Goal: Task Accomplishment & Management: Manage account settings

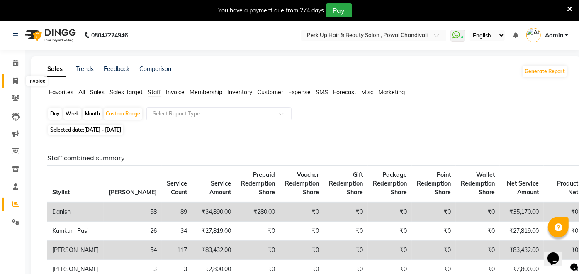
drag, startPoint x: 13, startPoint y: 79, endPoint x: 24, endPoint y: 80, distance: 11.7
click at [13, 79] on icon at bounding box center [15, 81] width 5 height 6
select select "service"
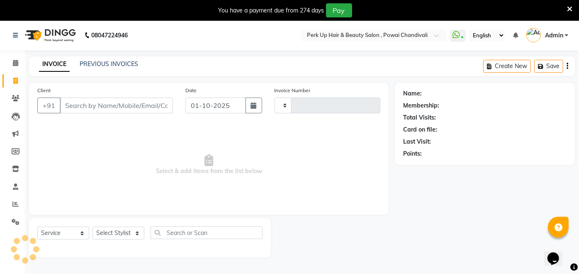
type input "1988"
select select "5131"
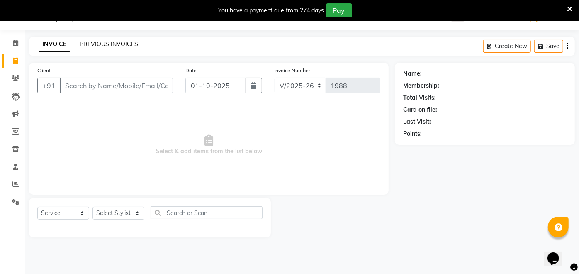
click at [109, 41] on link "PREVIOUS INVOICES" at bounding box center [109, 43] width 58 height 7
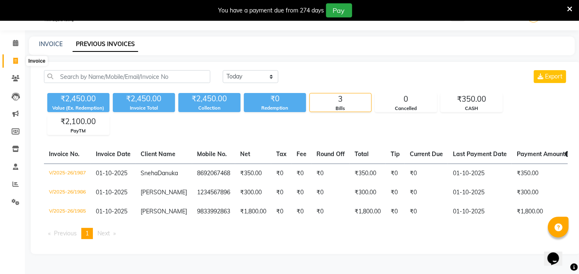
click at [16, 58] on icon at bounding box center [15, 61] width 5 height 6
select select "service"
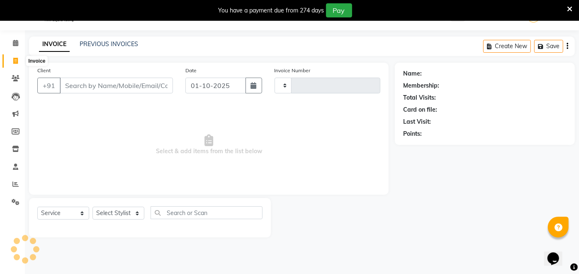
type input "1988"
select select "5131"
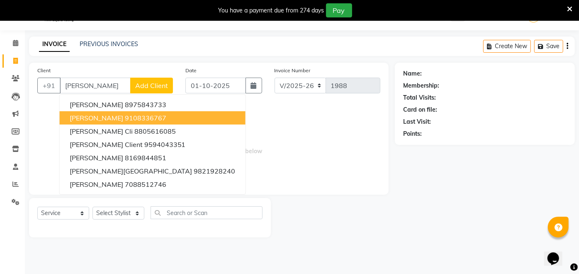
click at [145, 119] on ngb-highlight "9108336767" at bounding box center [145, 118] width 41 height 8
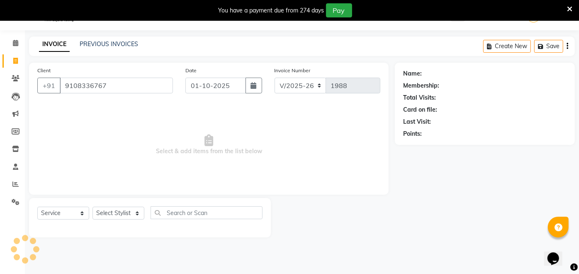
type input "9108336767"
select select "1: Object"
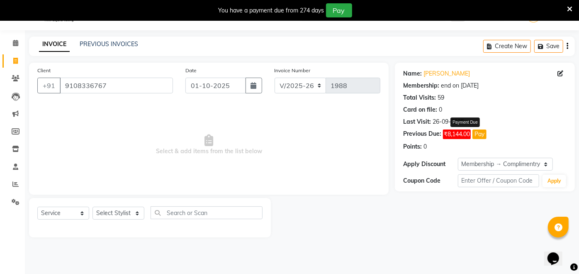
click at [477, 132] on button "Pay" at bounding box center [479, 134] width 14 height 10
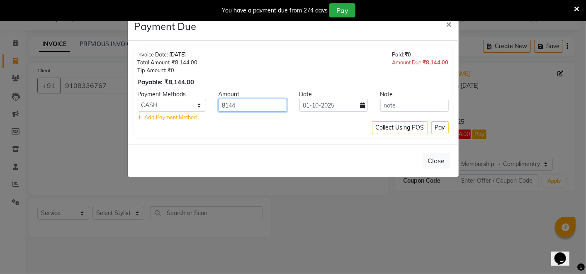
drag, startPoint x: 248, startPoint y: 108, endPoint x: 214, endPoint y: 112, distance: 35.1
click at [214, 112] on div "Payment Methods Amount Date Note CASH CARD ONLINE CUSTOM GPay PayTM PhonePe UPI…" at bounding box center [293, 105] width 311 height 31
type input "7000"
click at [447, 126] on button "Pay" at bounding box center [439, 127] width 17 height 13
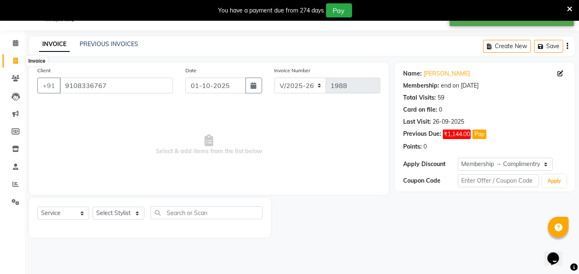
click at [14, 61] on icon at bounding box center [15, 61] width 5 height 6
select select "service"
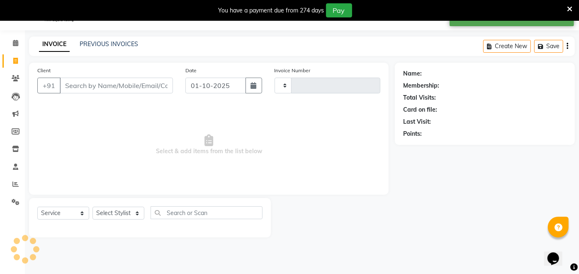
type input "1988"
select select "5131"
click at [93, 40] on link "PREVIOUS INVOICES" at bounding box center [109, 43] width 58 height 7
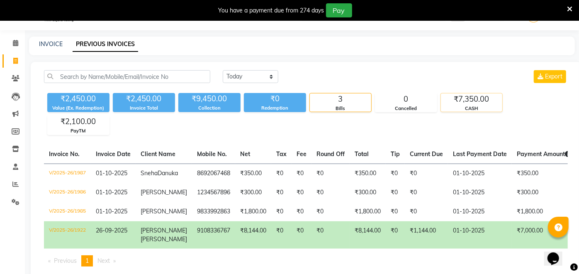
click at [479, 102] on div "₹7,350.00" at bounding box center [471, 99] width 61 height 12
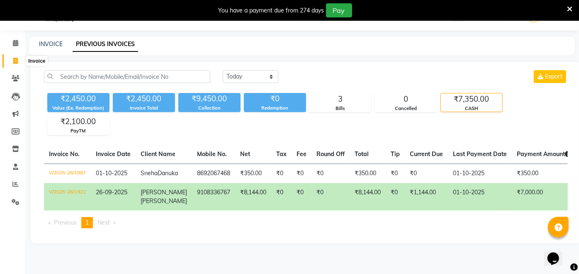
click at [15, 59] on icon at bounding box center [15, 61] width 5 height 6
select select "5131"
select select "service"
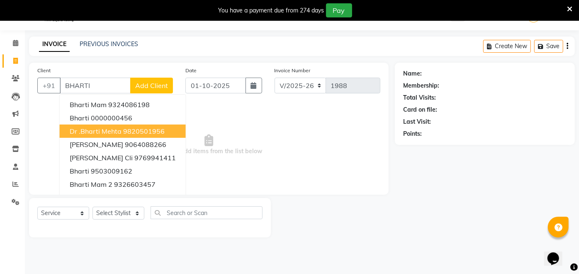
click at [147, 128] on ngb-highlight "9820501956" at bounding box center [143, 131] width 41 height 8
type input "9820501956"
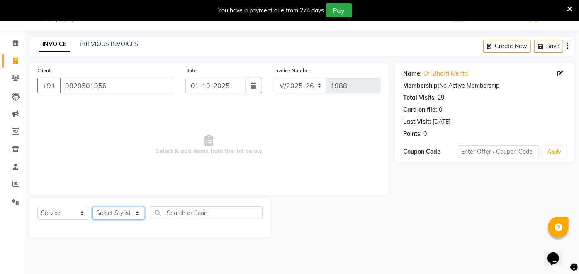
click at [112, 216] on select "Select Stylist [PERSON_NAME] danish [PERSON_NAME] [PERSON_NAME] [PERSON_NAME] […" at bounding box center [118, 212] width 52 height 13
select select "68112"
click at [92, 206] on select "Select Stylist [PERSON_NAME] danish [PERSON_NAME] [PERSON_NAME] [PERSON_NAME] […" at bounding box center [118, 212] width 52 height 13
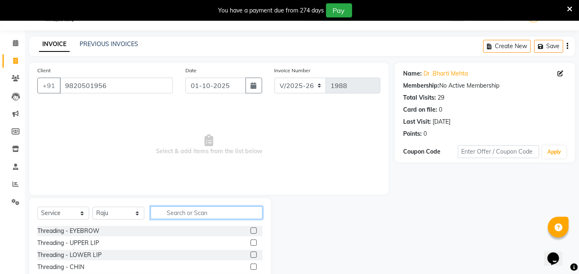
click at [181, 213] on input "text" at bounding box center [206, 212] width 112 height 13
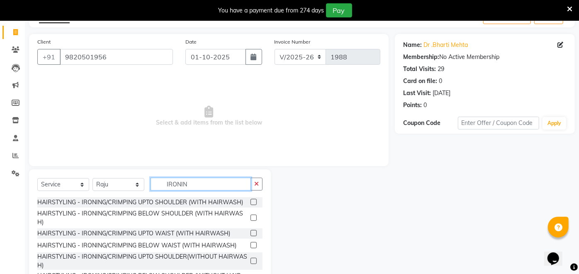
scroll to position [78, 0]
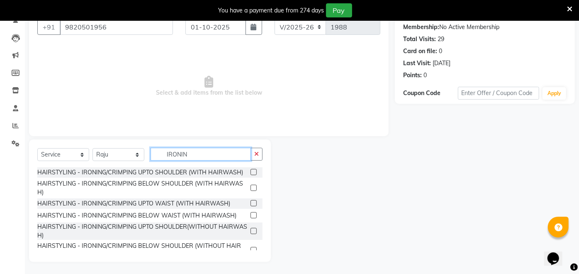
type input "IRONIN"
click at [250, 191] on label at bounding box center [253, 187] width 6 height 6
click at [250, 191] on input "checkbox" at bounding box center [252, 187] width 5 height 5
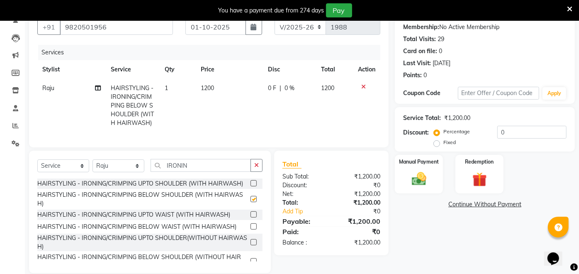
checkbox input "false"
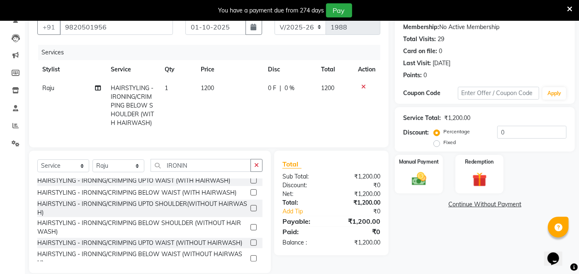
scroll to position [49, 0]
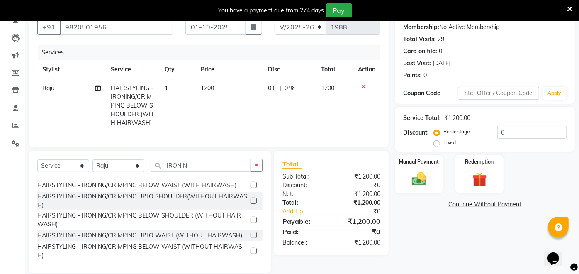
click at [250, 223] on label at bounding box center [253, 219] width 6 height 6
click at [250, 223] on input "checkbox" at bounding box center [252, 219] width 5 height 5
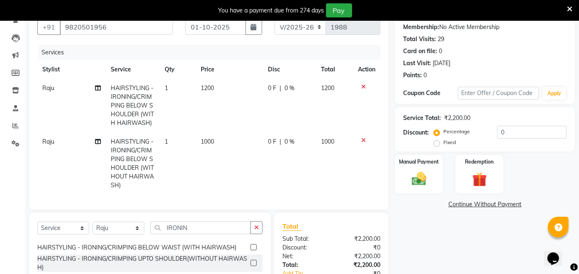
checkbox input "false"
click at [361, 85] on icon at bounding box center [363, 87] width 5 height 6
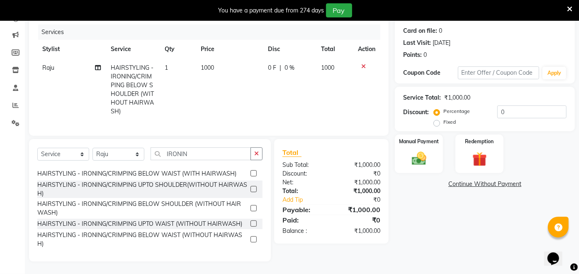
scroll to position [105, 0]
click at [111, 154] on select "Select Stylist [PERSON_NAME] danish [PERSON_NAME] [PERSON_NAME] [PERSON_NAME] […" at bounding box center [118, 154] width 52 height 13
click at [117, 152] on select "Select Stylist [PERSON_NAME] danish [PERSON_NAME] [PERSON_NAME] [PERSON_NAME] […" at bounding box center [118, 154] width 52 height 13
select select "32896"
click at [92, 148] on select "Select Stylist [PERSON_NAME] danish [PERSON_NAME] [PERSON_NAME] [PERSON_NAME] […" at bounding box center [118, 154] width 52 height 13
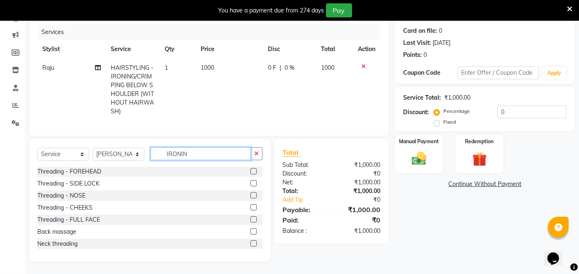
click at [187, 154] on input "IRONIN" at bounding box center [200, 153] width 100 height 13
type input "I"
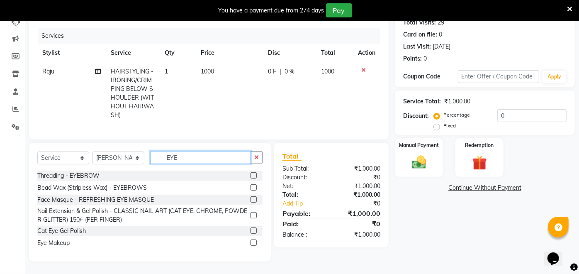
type input "EYE"
click at [253, 176] on label at bounding box center [253, 175] width 6 height 6
click at [253, 176] on input "checkbox" at bounding box center [252, 175] width 5 height 5
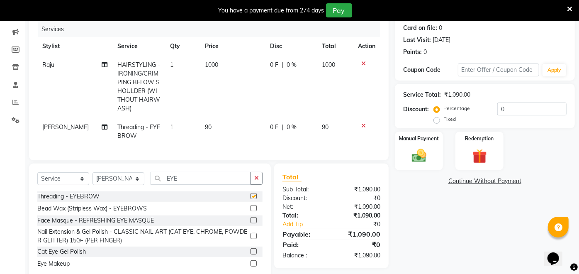
checkbox input "false"
click at [213, 184] on input "EYE" at bounding box center [200, 178] width 100 height 13
type input "E"
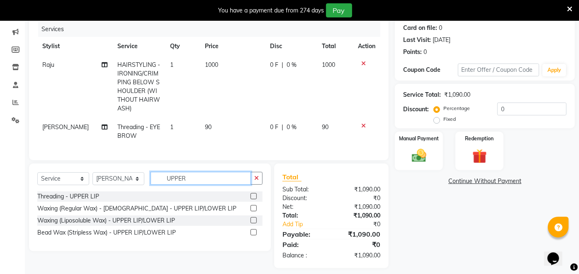
type input "UPPER"
click at [254, 199] on label at bounding box center [253, 196] width 6 height 6
click at [254, 199] on input "checkbox" at bounding box center [252, 196] width 5 height 5
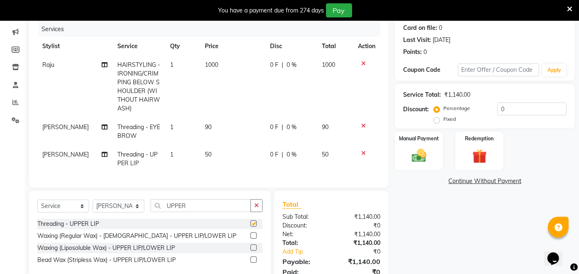
checkbox input "false"
click at [362, 151] on icon at bounding box center [363, 153] width 5 height 6
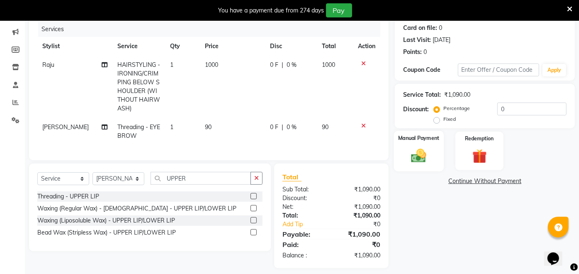
click at [415, 166] on div "Manual Payment" at bounding box center [419, 151] width 50 height 40
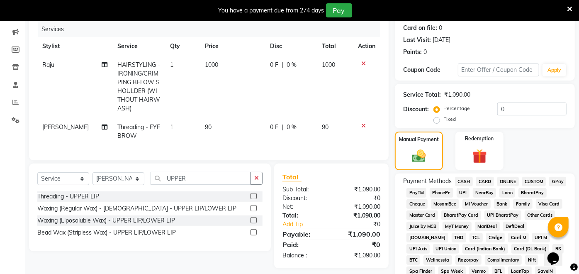
click at [465, 179] on span "CASH" at bounding box center [464, 182] width 18 height 10
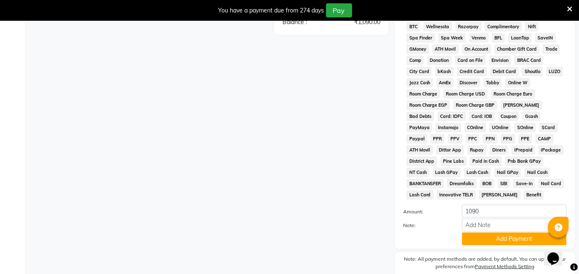
scroll to position [361, 0]
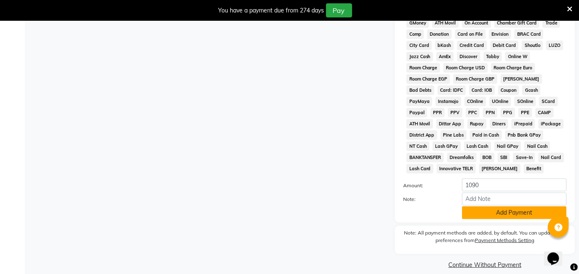
click at [526, 206] on button "Add Payment" at bounding box center [514, 212] width 104 height 13
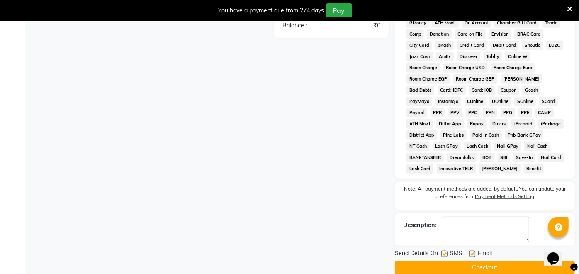
click at [469, 250] on label at bounding box center [472, 253] width 6 height 6
click at [469, 251] on input "checkbox" at bounding box center [471, 253] width 5 height 5
checkbox input "false"
click at [444, 250] on label at bounding box center [444, 253] width 6 height 6
click at [444, 251] on input "checkbox" at bounding box center [443, 253] width 5 height 5
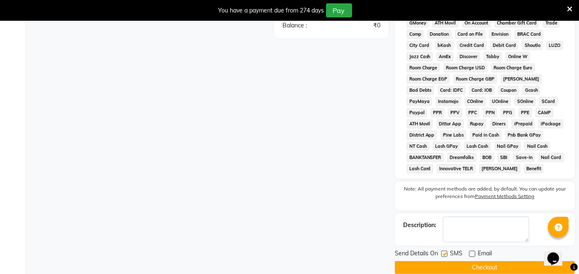
checkbox input "false"
click at [439, 261] on button "Checkout" at bounding box center [485, 267] width 180 height 13
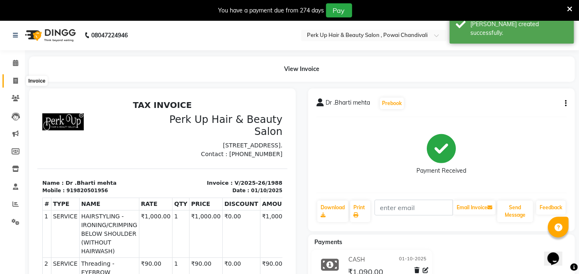
click at [15, 81] on icon at bounding box center [15, 81] width 5 height 6
select select "service"
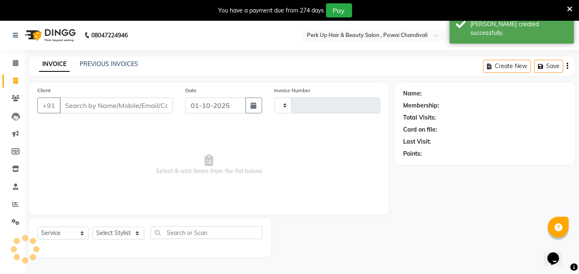
scroll to position [20, 0]
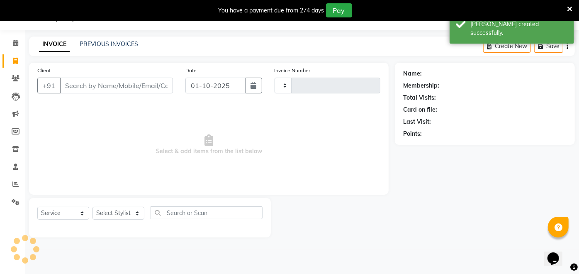
type input "1989"
select select "5131"
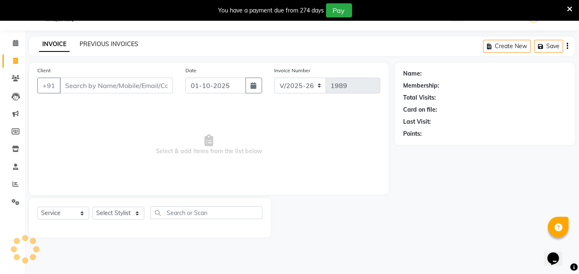
click at [115, 40] on link "PREVIOUS INVOICES" at bounding box center [109, 43] width 58 height 7
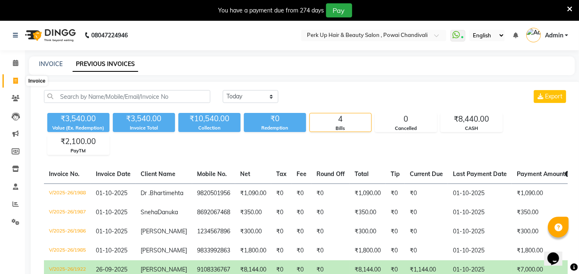
click at [14, 81] on icon at bounding box center [15, 81] width 5 height 6
select select "service"
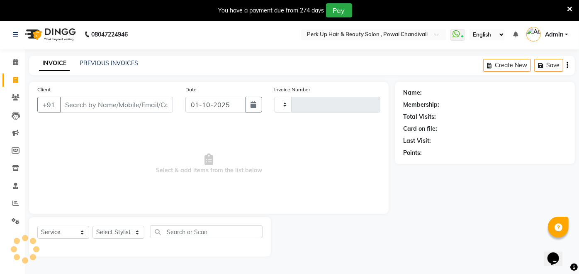
type input "1989"
select select "5131"
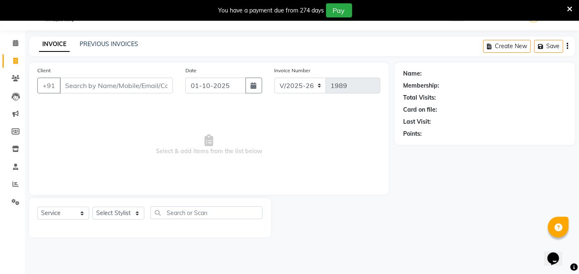
click at [91, 38] on div "INVOICE PREVIOUS INVOICES Create New Save" at bounding box center [302, 45] width 546 height 19
click at [90, 40] on div "PREVIOUS INVOICES" at bounding box center [109, 44] width 58 height 9
click at [114, 45] on link "PREVIOUS INVOICES" at bounding box center [109, 43] width 58 height 7
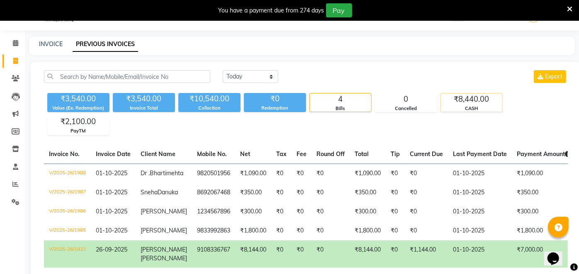
click at [485, 96] on div "₹8,440.00" at bounding box center [471, 99] width 61 height 12
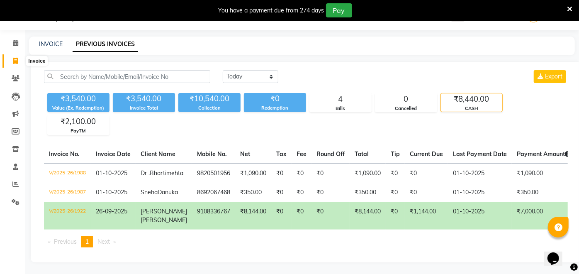
click at [9, 57] on span at bounding box center [15, 61] width 15 height 10
select select "5131"
select select "service"
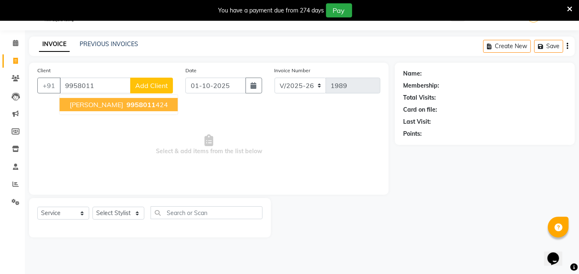
drag, startPoint x: 142, startPoint y: 100, endPoint x: 142, endPoint y: 107, distance: 6.2
click at [142, 101] on span "9958011" at bounding box center [140, 104] width 29 height 8
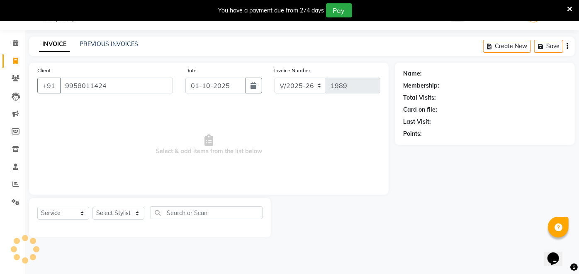
type input "9958011424"
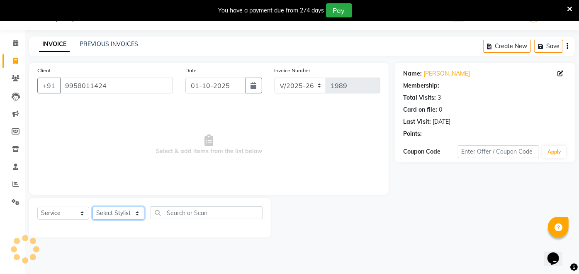
select select "1: Object"
click at [129, 210] on select "Select Stylist [PERSON_NAME] danish [PERSON_NAME] [PERSON_NAME] [PERSON_NAME] […" at bounding box center [118, 212] width 52 height 13
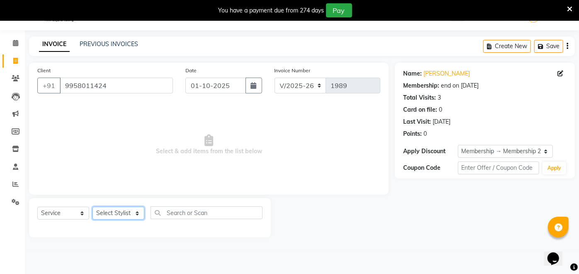
select select "32891"
click at [92, 206] on select "Select Stylist [PERSON_NAME] danish [PERSON_NAME] [PERSON_NAME] [PERSON_NAME] […" at bounding box center [118, 212] width 52 height 13
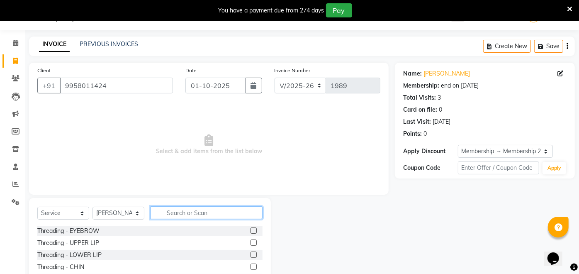
click at [199, 213] on input "text" at bounding box center [206, 212] width 112 height 13
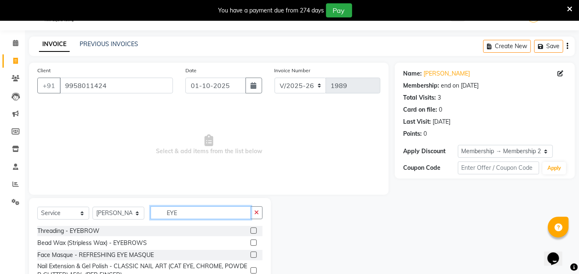
type input "EYE"
click at [255, 229] on label at bounding box center [253, 230] width 6 height 6
click at [255, 229] on input "checkbox" at bounding box center [252, 230] width 5 height 5
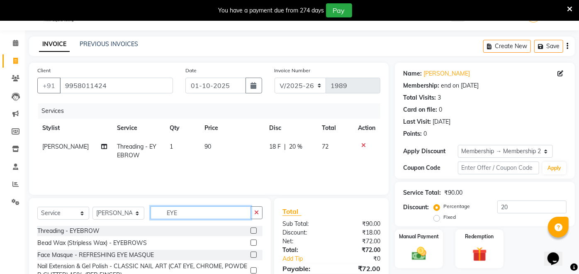
checkbox input "false"
click at [204, 214] on input "EYE" at bounding box center [200, 212] width 100 height 13
type input "E"
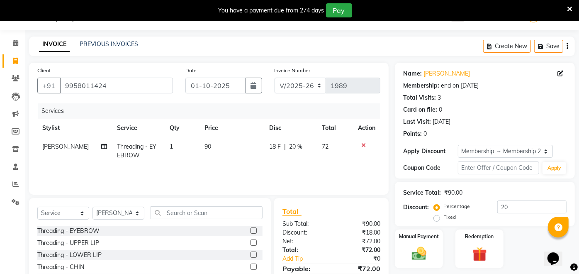
click at [65, 148] on span "[PERSON_NAME]" at bounding box center [65, 146] width 46 height 7
select select "32891"
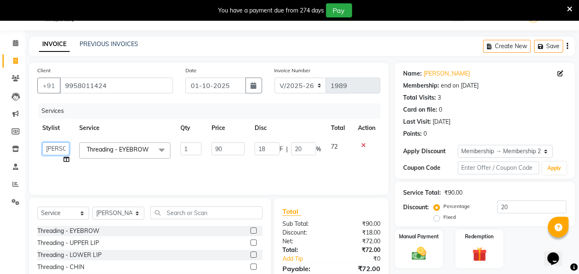
click at [49, 149] on select "Anita Das danish Kumkum Pasi Naseem Mansoori Neha YAdav Nilam Bhanushali Nizam …" at bounding box center [55, 148] width 27 height 13
select select "32897"
click at [121, 215] on select "Select Stylist [PERSON_NAME] danish [PERSON_NAME] [PERSON_NAME] [PERSON_NAME] […" at bounding box center [118, 212] width 52 height 13
select select "32897"
click at [92, 206] on select "Select Stylist [PERSON_NAME] danish [PERSON_NAME] [PERSON_NAME] [PERSON_NAME] […" at bounding box center [118, 212] width 52 height 13
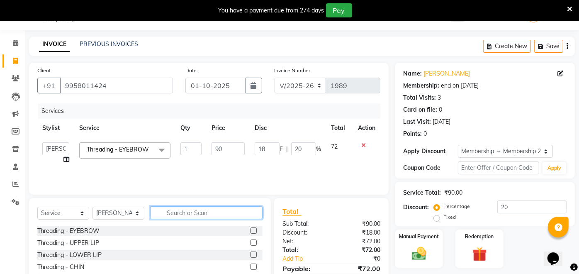
click at [188, 218] on input "text" at bounding box center [206, 212] width 112 height 13
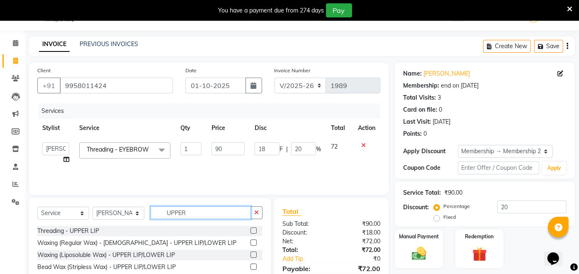
type input "UPPER"
click at [255, 230] on label at bounding box center [253, 230] width 6 height 6
click at [255, 230] on input "checkbox" at bounding box center [252, 230] width 5 height 5
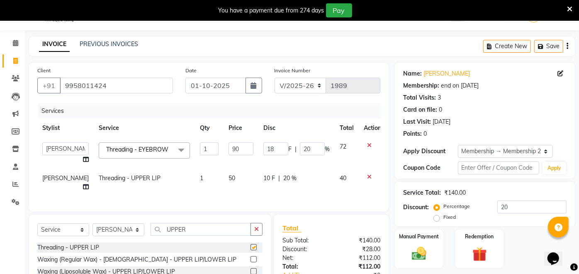
checkbox input "false"
drag, startPoint x: 504, startPoint y: 207, endPoint x: 495, endPoint y: 211, distance: 9.9
click at [495, 211] on div "Percentage Fixed 20" at bounding box center [500, 211] width 131 height 22
type input "0"
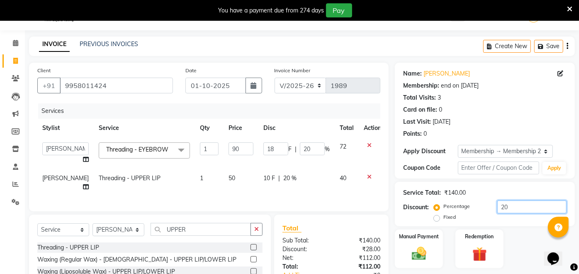
type input "0"
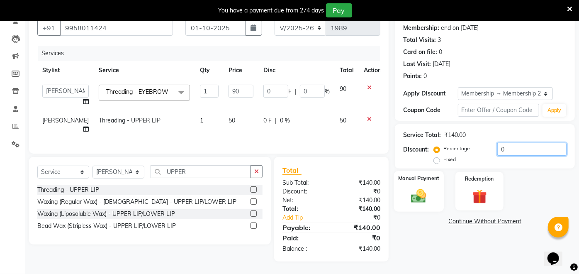
type input "0"
click at [413, 187] on img at bounding box center [419, 195] width 24 height 17
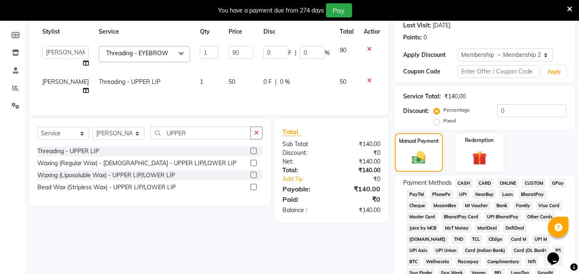
scroll to position [117, 0]
click at [462, 192] on span "UPI" at bounding box center [462, 194] width 13 height 10
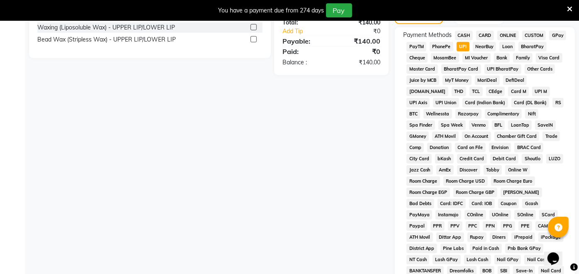
scroll to position [377, 0]
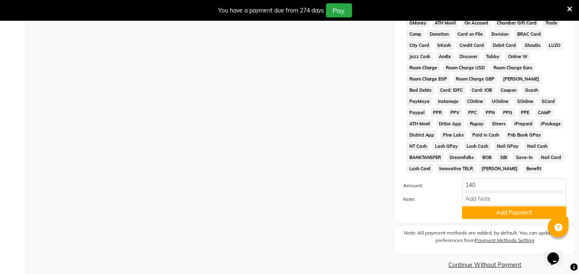
click at [510, 210] on div "Payment Methods CASH CARD ONLINE CUSTOM GPay PayTM PhonePe UPI NearBuy Loan Bha…" at bounding box center [485, 68] width 180 height 308
click at [510, 206] on button "Add Payment" at bounding box center [514, 212] width 104 height 13
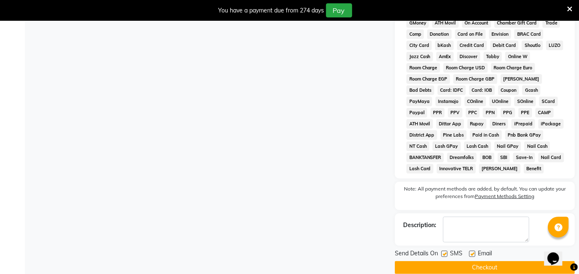
click at [484, 261] on button "Checkout" at bounding box center [485, 267] width 180 height 13
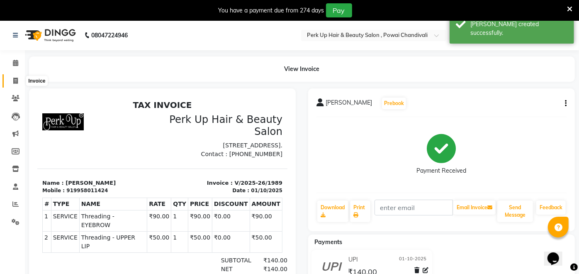
click at [16, 84] on span at bounding box center [15, 81] width 15 height 10
select select "service"
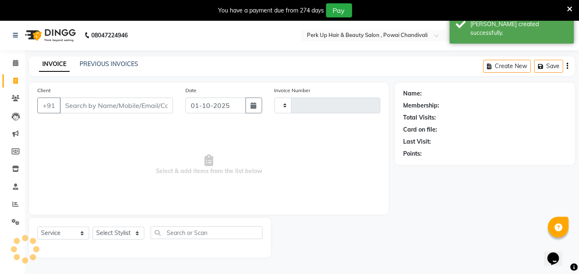
scroll to position [20, 0]
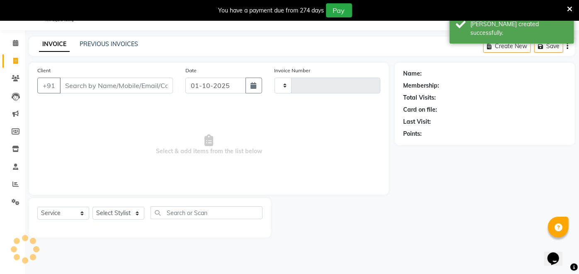
type input "1990"
select select "5131"
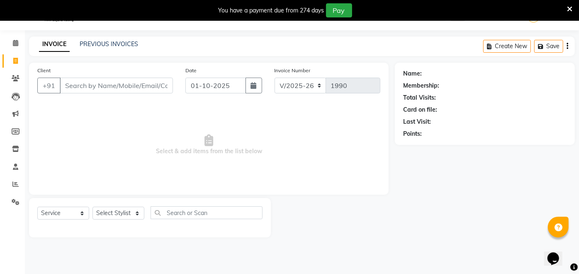
click at [130, 39] on div "INVOICE PREVIOUS INVOICES Create New Save" at bounding box center [302, 45] width 546 height 19
click at [128, 41] on link "PREVIOUS INVOICES" at bounding box center [109, 43] width 58 height 7
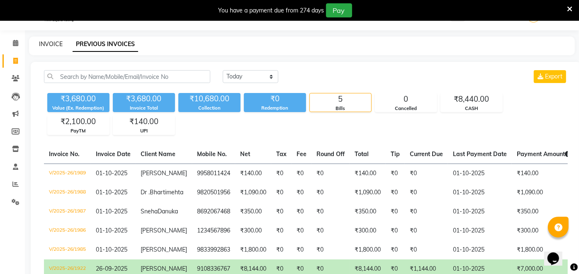
click at [41, 44] on link "INVOICE" at bounding box center [51, 43] width 24 height 7
select select "5131"
select select "service"
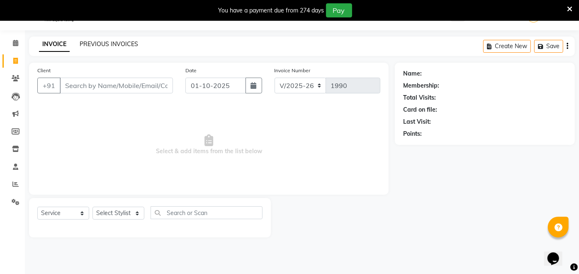
click at [104, 44] on link "PREVIOUS INVOICES" at bounding box center [109, 43] width 58 height 7
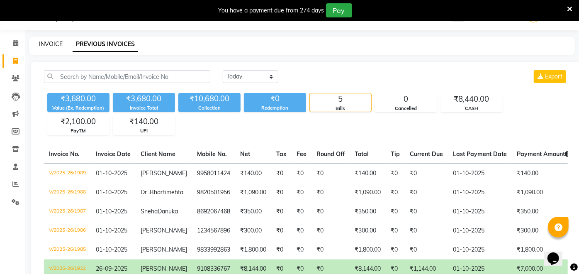
click at [57, 44] on link "INVOICE" at bounding box center [51, 43] width 24 height 7
select select "5131"
select select "service"
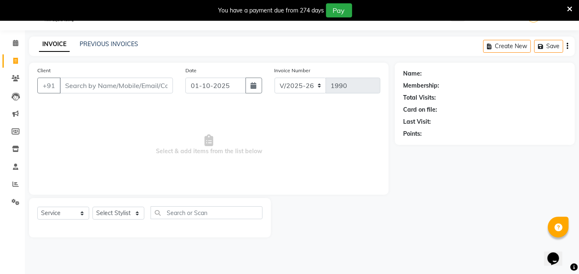
click at [94, 40] on div "PREVIOUS INVOICES" at bounding box center [109, 44] width 58 height 9
click at [103, 44] on link "PREVIOUS INVOICES" at bounding box center [109, 43] width 58 height 7
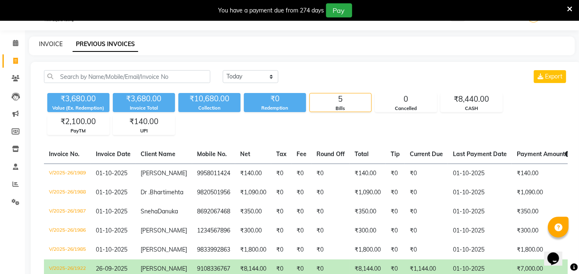
click at [42, 44] on link "INVOICE" at bounding box center [51, 43] width 24 height 7
select select "service"
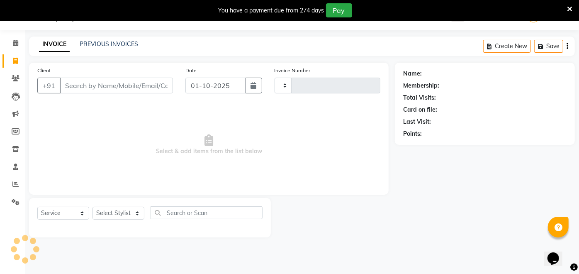
type input "1990"
select select "5131"
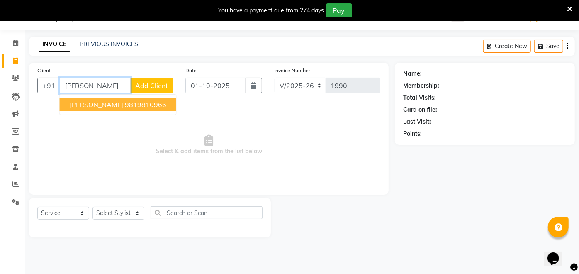
click at [92, 104] on span "Denise C" at bounding box center [96, 104] width 53 height 8
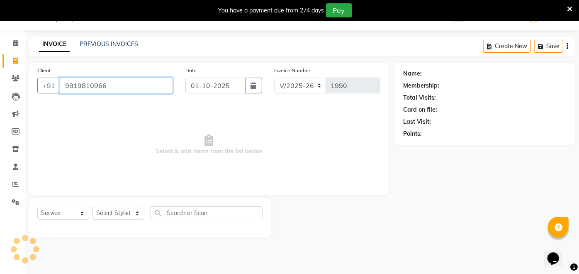
type input "9819810966"
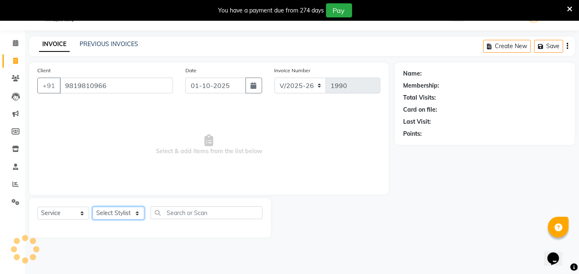
click at [116, 210] on select "Select Stylist [PERSON_NAME] danish [PERSON_NAME] [PERSON_NAME] [PERSON_NAME] […" at bounding box center [118, 212] width 52 height 13
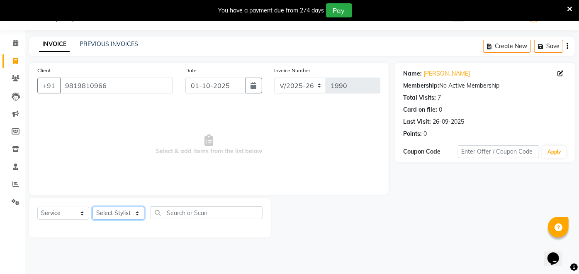
select select "68112"
click at [92, 206] on select "Select Stylist [PERSON_NAME] danish [PERSON_NAME] [PERSON_NAME] [PERSON_NAME] […" at bounding box center [118, 212] width 52 height 13
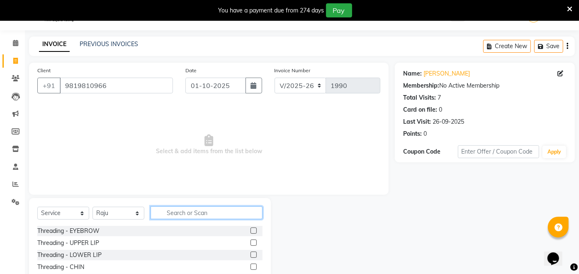
click at [190, 216] on input "text" at bounding box center [206, 212] width 112 height 13
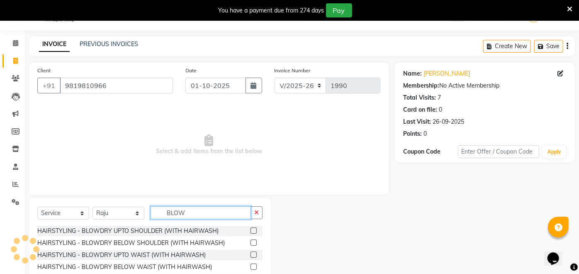
type input "BLOW"
click at [250, 242] on label at bounding box center [253, 242] width 6 height 6
click at [250, 242] on input "checkbox" at bounding box center [252, 242] width 5 height 5
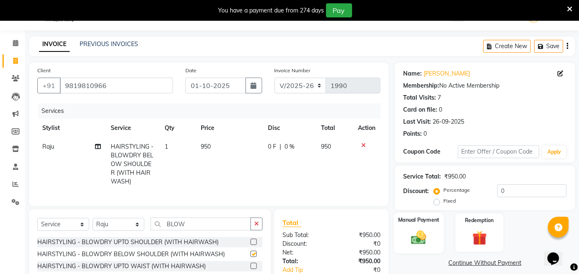
checkbox input "false"
click at [427, 228] on img at bounding box center [419, 236] width 24 height 17
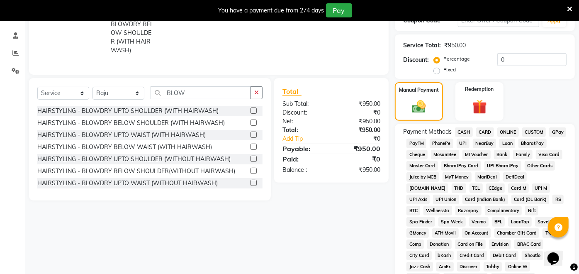
scroll to position [143, 0]
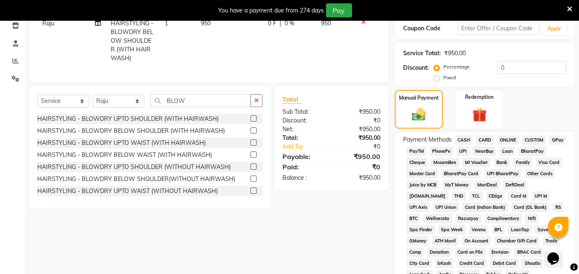
click at [486, 137] on span "CARD" at bounding box center [485, 140] width 18 height 10
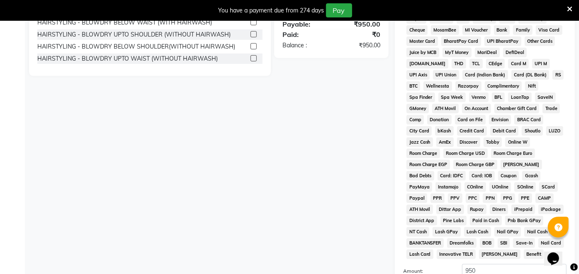
scroll to position [361, 0]
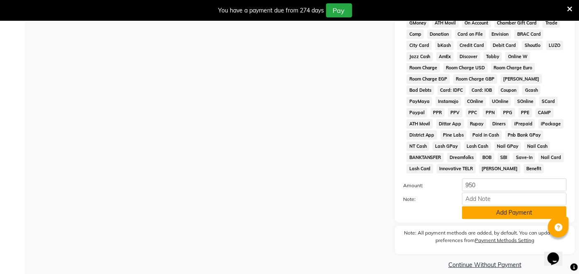
click at [515, 206] on button "Add Payment" at bounding box center [514, 212] width 104 height 13
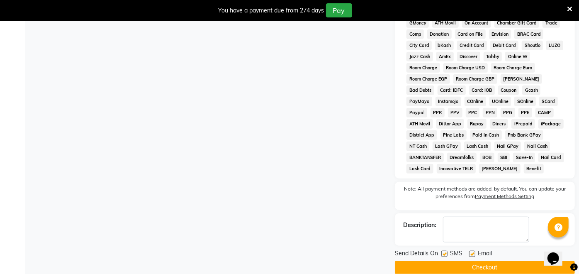
click at [487, 261] on button "Checkout" at bounding box center [485, 267] width 180 height 13
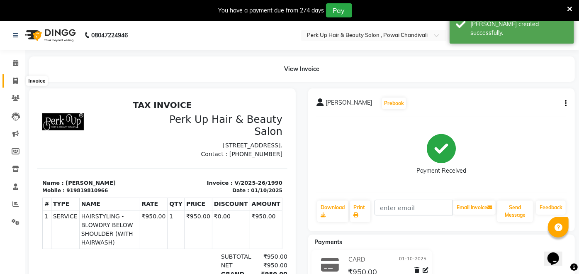
click at [15, 78] on icon at bounding box center [15, 81] width 5 height 6
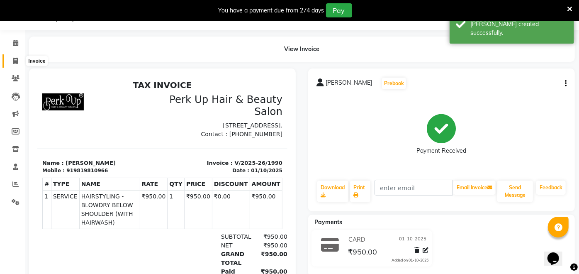
select select "5131"
select select "service"
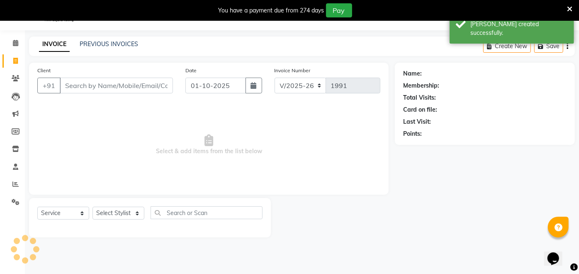
click at [97, 85] on input "Client" at bounding box center [116, 86] width 113 height 16
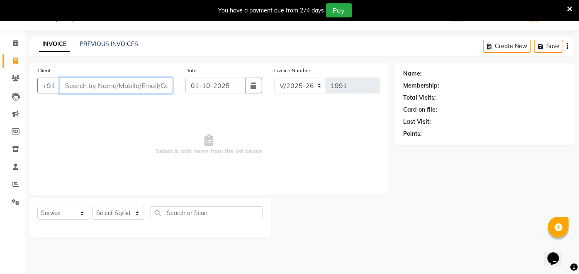
click at [130, 87] on input "Client" at bounding box center [116, 86] width 113 height 16
paste input "9930304055"
type input "9930304055"
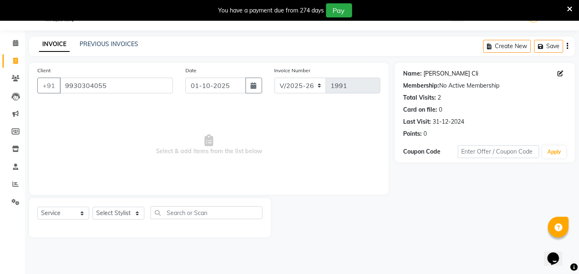
click at [441, 71] on link "[PERSON_NAME] Cli" at bounding box center [450, 73] width 55 height 9
click at [124, 209] on select "Select Stylist [PERSON_NAME] danish [PERSON_NAME] [PERSON_NAME] [PERSON_NAME] […" at bounding box center [118, 212] width 52 height 13
select select "32894"
click at [92, 206] on select "Select Stylist [PERSON_NAME] danish [PERSON_NAME] [PERSON_NAME] [PERSON_NAME] […" at bounding box center [118, 212] width 52 height 13
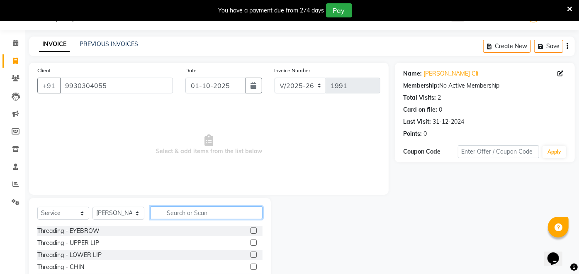
click at [181, 216] on input "text" at bounding box center [206, 212] width 112 height 13
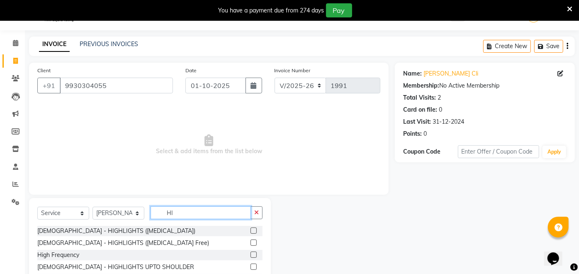
type input "H"
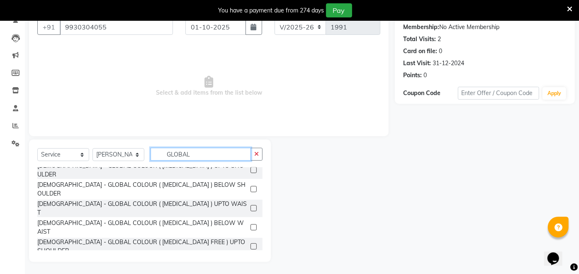
scroll to position [29, 0]
type input "GLOBAL"
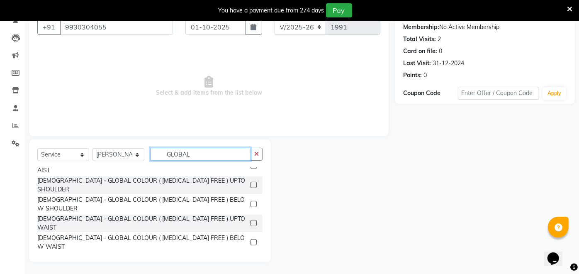
scroll to position [97, 0]
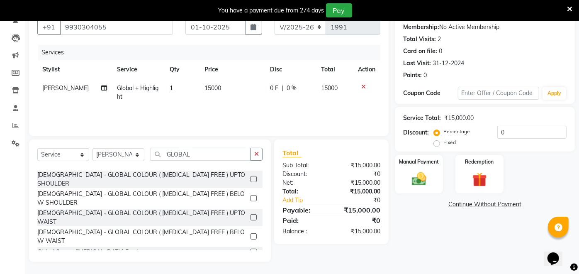
checkbox input "false"
click at [213, 86] on span "15000" at bounding box center [212, 87] width 17 height 7
select select "32894"
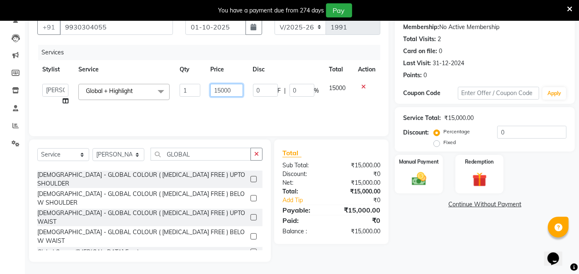
drag, startPoint x: 231, startPoint y: 90, endPoint x: 201, endPoint y: 93, distance: 29.7
click at [201, 93] on tr "Anita Das danish Kumkum Pasi Naseem Mansoori Neha YAdav Nilam Bhanushali Nizam …" at bounding box center [208, 95] width 343 height 32
type input "13801"
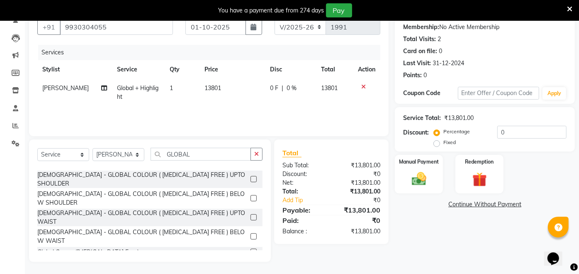
click at [205, 102] on td "13801" at bounding box center [232, 92] width 66 height 27
select select "32894"
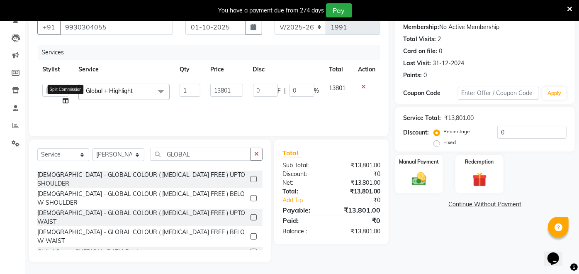
click at [64, 101] on icon at bounding box center [66, 101] width 6 height 6
select select "32894"
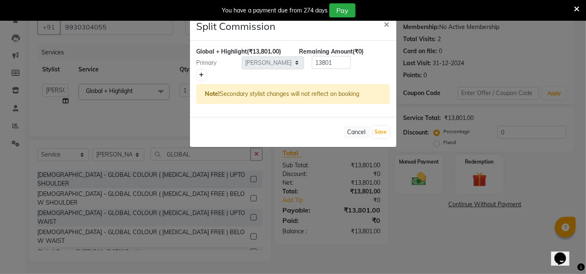
click at [200, 73] on icon at bounding box center [201, 75] width 5 height 5
type input "6900.5"
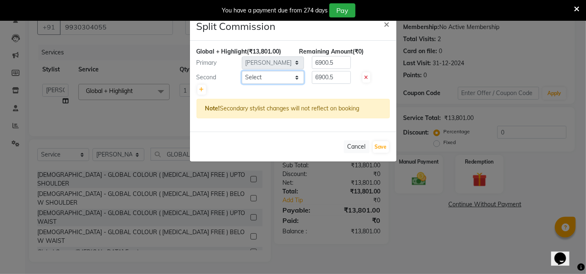
click at [276, 76] on select "Select Anita Das danish Kumkum Pasi Naseem Mansoori Neha YAdav Nilam Bhanushali…" at bounding box center [273, 77] width 62 height 13
select select "32897"
click at [242, 71] on select "Select Anita Das danish Kumkum Pasi Naseem Mansoori Neha YAdav Nilam Bhanushali…" at bounding box center [273, 77] width 62 height 13
click at [200, 87] on icon at bounding box center [201, 89] width 5 height 5
type input "4600.33"
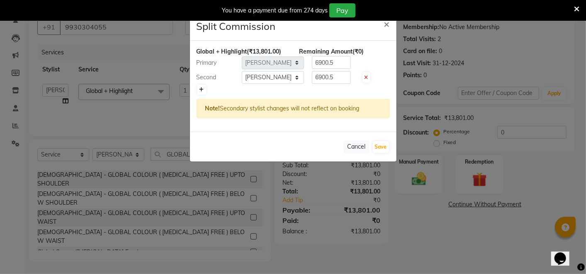
type input "4600.33"
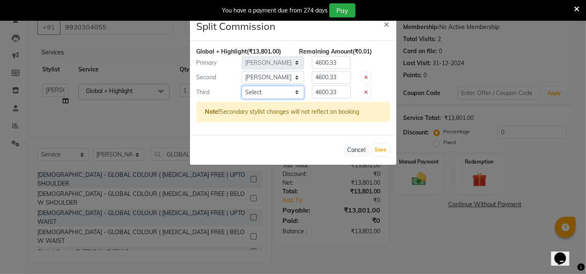
click at [269, 95] on select "Select Anita Das danish Kumkum Pasi Naseem Mansoori Neha YAdav Nilam Bhanushali…" at bounding box center [273, 92] width 62 height 13
select select "32903"
click at [242, 86] on select "Select Anita Das danish Kumkum Pasi Naseem Mansoori Neha YAdav Nilam Bhanushali…" at bounding box center [273, 92] width 62 height 13
click at [382, 145] on button "Save" at bounding box center [381, 150] width 16 height 12
select select "Select"
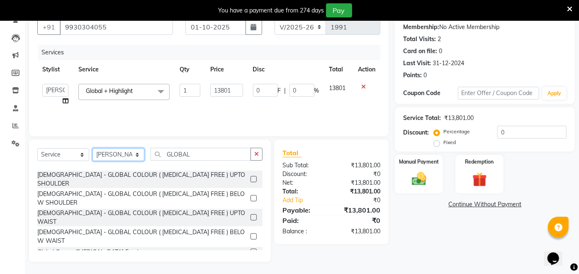
click at [129, 156] on select "Select Stylist [PERSON_NAME] danish [PERSON_NAME] [PERSON_NAME] [PERSON_NAME] […" at bounding box center [118, 154] width 52 height 13
click at [205, 111] on div "Services Stylist Service Qty Price Disc Total Action Anita Das danish Kumkum Pa…" at bounding box center [208, 86] width 343 height 83
click at [111, 152] on select "Select Stylist [PERSON_NAME] danish [PERSON_NAME] [PERSON_NAME] [PERSON_NAME] […" at bounding box center [118, 154] width 52 height 13
click at [92, 148] on select "Select Stylist [PERSON_NAME] danish [PERSON_NAME] [PERSON_NAME] [PERSON_NAME] […" at bounding box center [118, 154] width 52 height 13
click at [211, 154] on input "GLOBAL" at bounding box center [200, 154] width 100 height 13
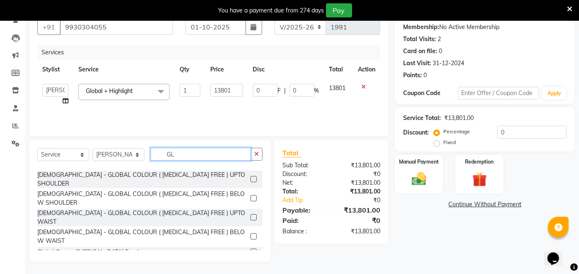
type input "G"
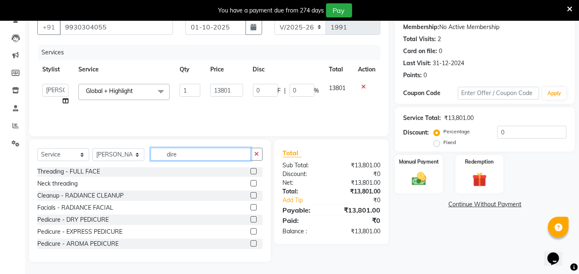
scroll to position [60, 0]
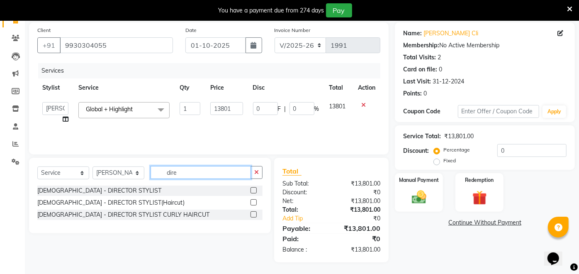
type input "dire"
click at [252, 201] on label at bounding box center [253, 202] width 6 height 6
click at [252, 201] on input "checkbox" at bounding box center [252, 202] width 5 height 5
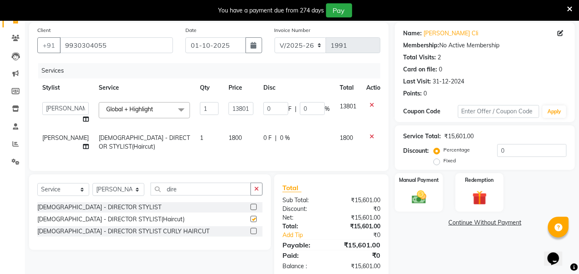
checkbox input "false"
click at [280, 138] on span "0 %" at bounding box center [285, 137] width 10 height 9
select select "32894"
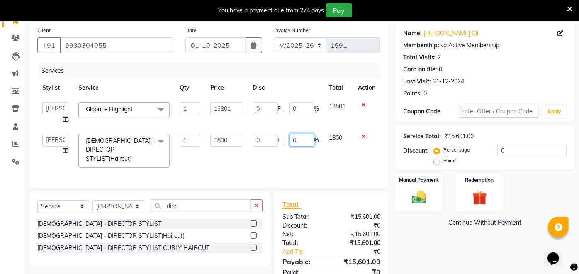
drag, startPoint x: 302, startPoint y: 138, endPoint x: 289, endPoint y: 137, distance: 12.5
click at [289, 137] on input "0" at bounding box center [301, 139] width 25 height 13
type input "50"
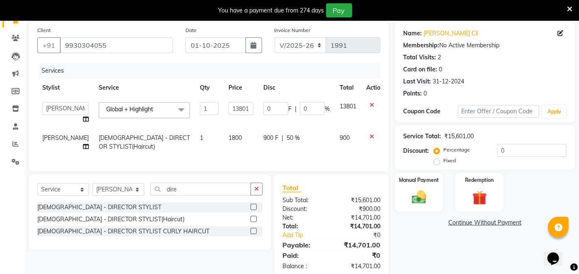
click at [223, 151] on td "1800" at bounding box center [240, 142] width 35 height 27
select select "32894"
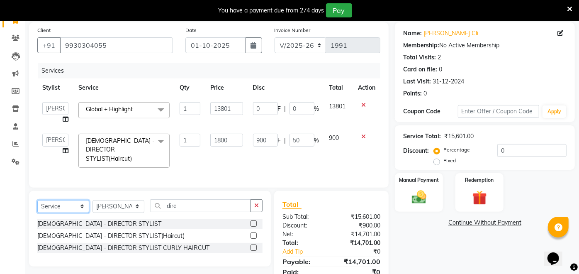
click at [71, 207] on select "Select Service Product Membership Package Voucher Prepaid Gift Card" at bounding box center [63, 206] width 52 height 13
select select "product"
click at [37, 200] on select "Select Service Product Membership Package Voucher Prepaid Gift Card" at bounding box center [63, 206] width 52 height 13
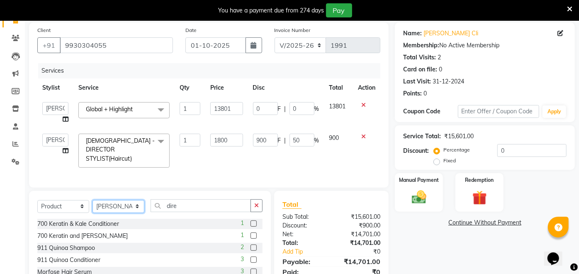
click at [131, 204] on select "Select Stylist [PERSON_NAME] danish [PERSON_NAME] [PERSON_NAME] [PERSON_NAME] […" at bounding box center [118, 206] width 52 height 13
select select "32896"
click at [92, 200] on select "Select Stylist [PERSON_NAME] danish [PERSON_NAME] [PERSON_NAME] [PERSON_NAME] […" at bounding box center [118, 206] width 52 height 13
click at [207, 199] on input "dire" at bounding box center [200, 205] width 100 height 13
type input "d"
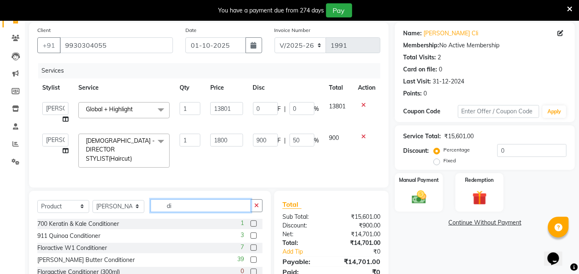
type input "d"
type input "s"
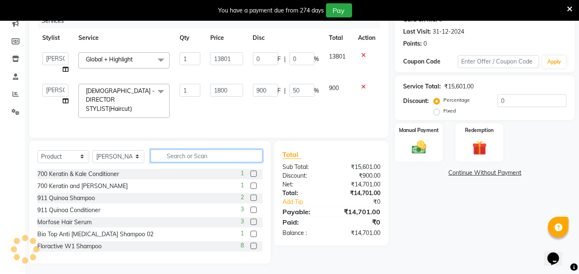
scroll to position [0, 0]
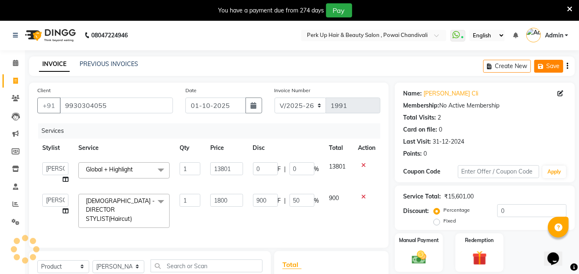
click at [553, 61] on button "Save" at bounding box center [548, 66] width 29 height 13
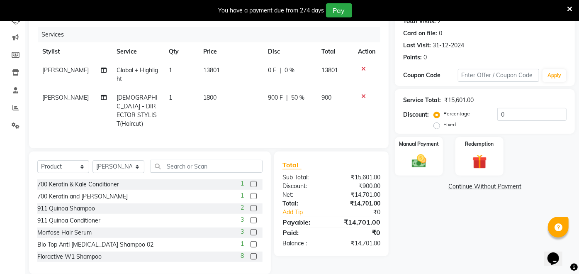
scroll to position [107, 0]
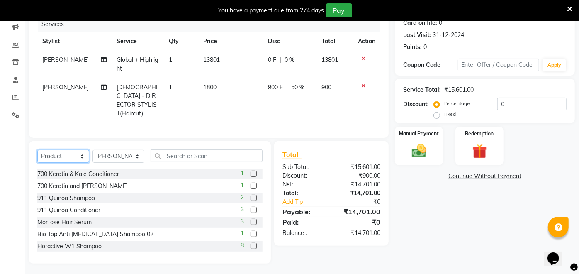
click at [52, 150] on select "Select Service Product Membership Package Voucher Prepaid Gift Card" at bounding box center [63, 156] width 52 height 13
click at [37, 163] on select "Select Service Product Membership Package Voucher Prepaid Gift Card" at bounding box center [63, 156] width 52 height 13
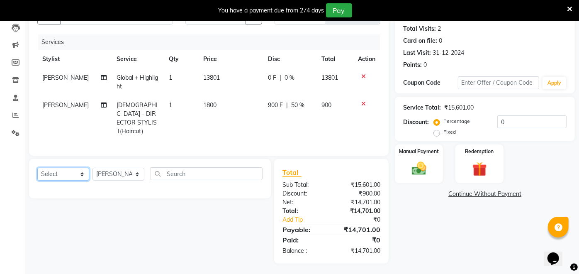
click at [66, 173] on select "Select Service Product Membership Package Voucher Prepaid Gift Card" at bounding box center [63, 173] width 52 height 13
select select "product"
click at [37, 167] on select "Select Service Product Membership Package Voucher Prepaid Gift Card" at bounding box center [63, 173] width 52 height 13
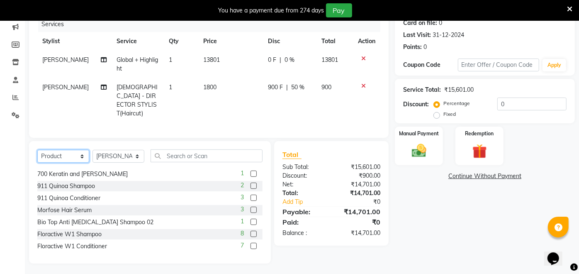
scroll to position [0, 0]
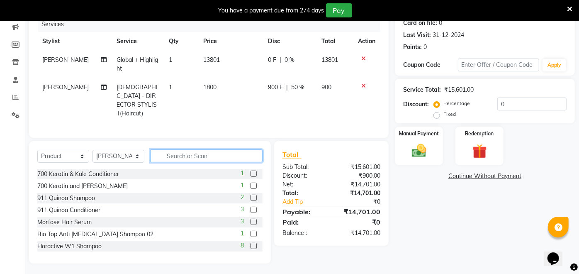
click at [164, 150] on input "text" at bounding box center [206, 155] width 112 height 13
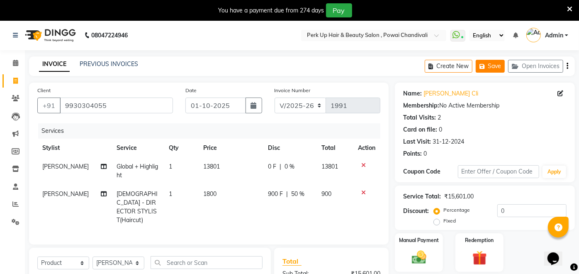
click at [489, 63] on button "Save" at bounding box center [490, 66] width 29 height 13
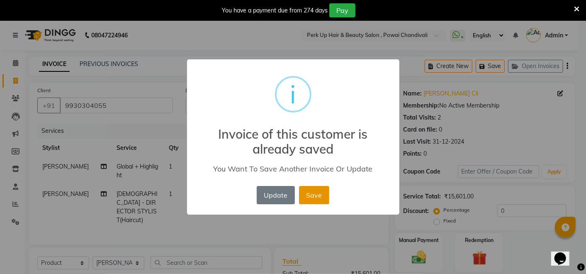
click at [313, 196] on button "Save" at bounding box center [314, 195] width 30 height 18
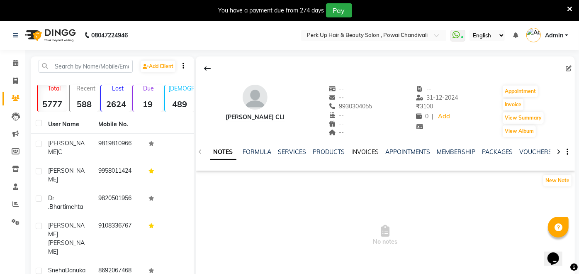
click at [366, 150] on link "INVOICES" at bounding box center [365, 151] width 27 height 7
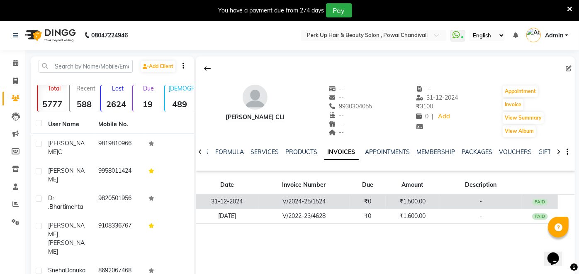
click at [414, 199] on td "₹1,500.00" at bounding box center [413, 201] width 54 height 15
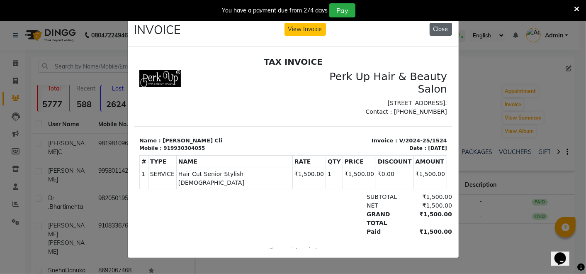
click at [445, 23] on button "Close" at bounding box center [441, 29] width 22 height 13
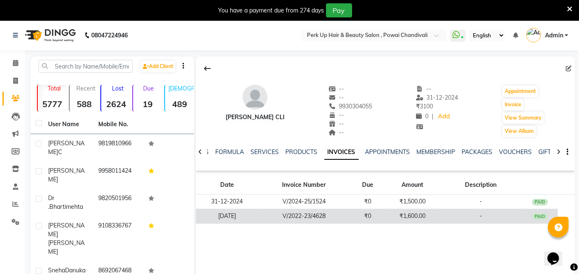
click at [412, 218] on td "₹1,600.00" at bounding box center [413, 216] width 54 height 15
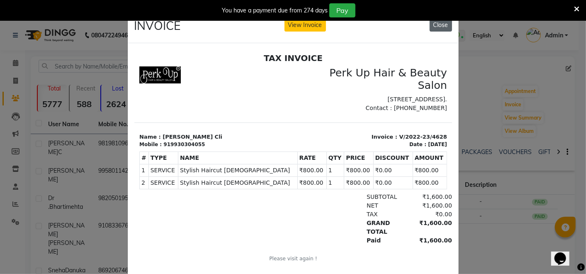
click at [437, 22] on button "Close" at bounding box center [441, 25] width 22 height 13
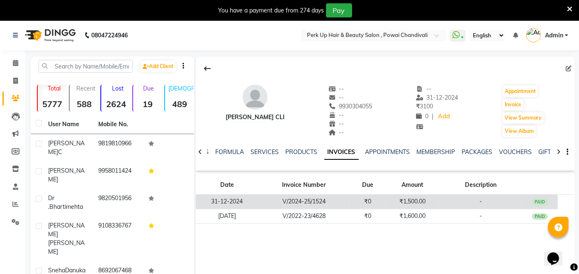
click at [405, 204] on td "₹1,500.00" at bounding box center [413, 201] width 54 height 15
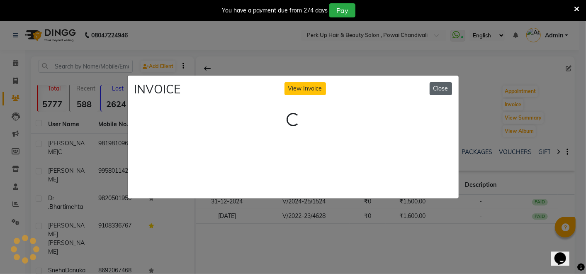
click at [443, 82] on button "Close" at bounding box center [441, 88] width 22 height 13
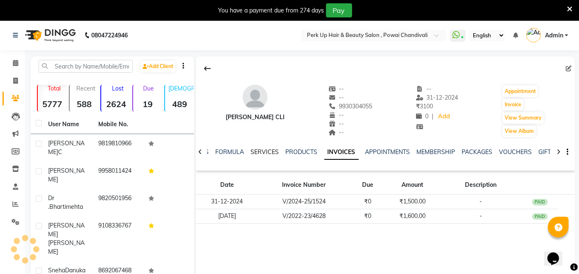
drag, startPoint x: 260, startPoint y: 148, endPoint x: 261, endPoint y: 159, distance: 10.9
click at [260, 148] on link "SERVICES" at bounding box center [265, 151] width 28 height 7
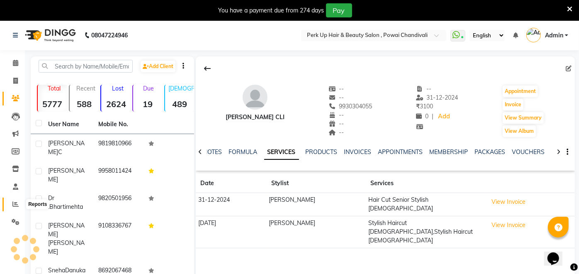
click at [17, 204] on icon at bounding box center [15, 204] width 6 height 6
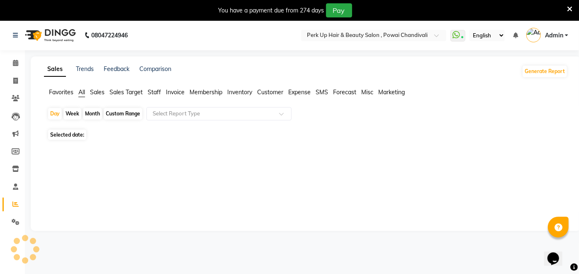
click at [96, 90] on span "Sales" at bounding box center [97, 91] width 15 height 7
drag, startPoint x: 96, startPoint y: 90, endPoint x: 130, endPoint y: 93, distance: 34.5
click at [130, 93] on span "Sales Target" at bounding box center [125, 91] width 33 height 7
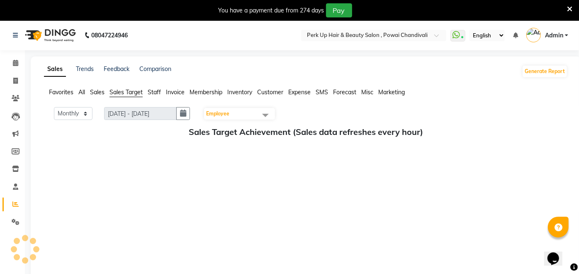
click at [160, 93] on span "Staff" at bounding box center [154, 91] width 13 height 7
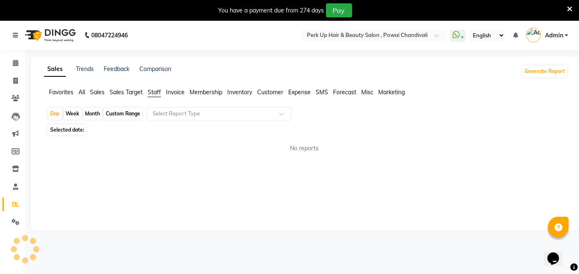
click at [79, 90] on span "All" at bounding box center [81, 91] width 7 height 7
click at [158, 92] on span "Staff" at bounding box center [154, 91] width 13 height 7
click at [83, 91] on span "All" at bounding box center [81, 91] width 7 height 7
click at [96, 91] on span "Sales" at bounding box center [97, 91] width 15 height 7
click at [13, 183] on icon at bounding box center [15, 186] width 5 height 6
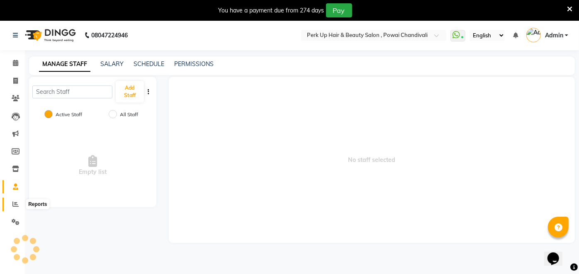
click at [17, 202] on icon at bounding box center [15, 204] width 6 height 6
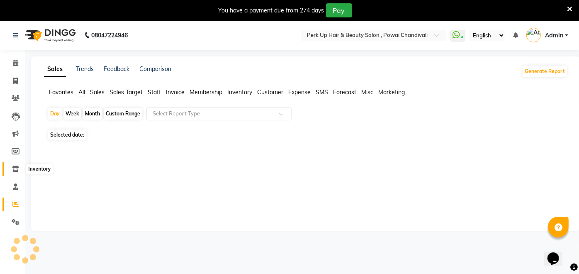
click at [12, 168] on icon at bounding box center [15, 168] width 7 height 6
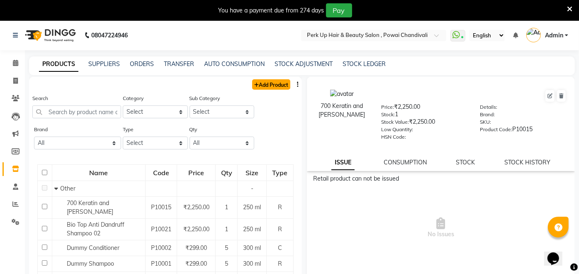
click at [269, 85] on link "Add Product" at bounding box center [271, 84] width 38 height 10
select select "true"
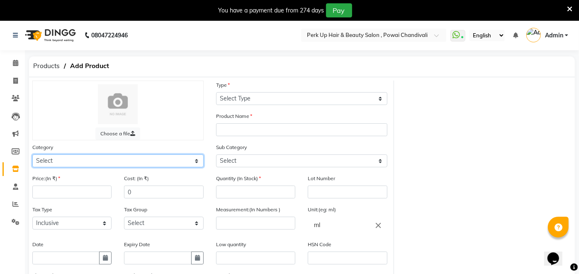
click at [128, 158] on select "Select Hair Skin Makeup Personal Care Appliances Beard Waxing Disposable Thread…" at bounding box center [117, 160] width 171 height 13
select select "1100"
click at [32, 154] on select "Select Hair Skin Makeup Personal Care Appliances Beard Waxing Disposable Thread…" at bounding box center [117, 160] width 171 height 13
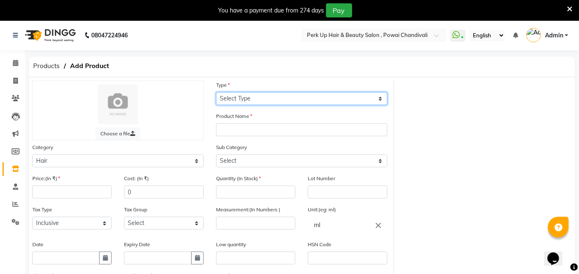
click at [269, 96] on select "Select Type Both Retail Consumable" at bounding box center [301, 98] width 171 height 13
select select "R"
click at [216, 92] on select "Select Type Both Retail Consumable" at bounding box center [301, 98] width 171 height 13
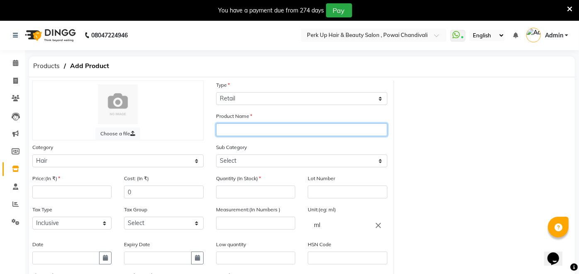
click at [260, 131] on input "text" at bounding box center [301, 129] width 171 height 13
type input "[PERSON_NAME]"
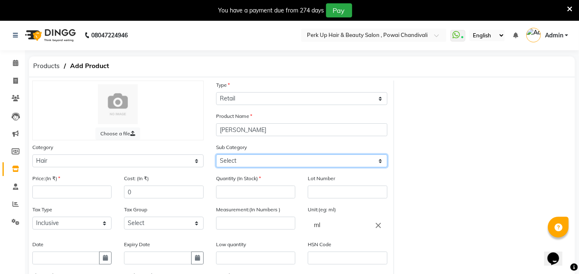
click at [292, 156] on select "Select Shampoo Conditioner Cream Mask Oil Serum Color Appliances Treatment Styl…" at bounding box center [301, 160] width 171 height 13
select select "1106"
click at [216, 154] on select "Select Shampoo Conditioner Cream Mask Oil Serum Color Appliances Treatment Styl…" at bounding box center [301, 160] width 171 height 13
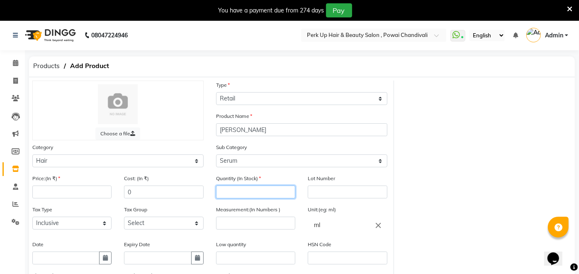
click at [284, 193] on input "number" at bounding box center [255, 191] width 79 height 13
type input "10"
click at [234, 222] on input "number" at bounding box center [255, 222] width 79 height 13
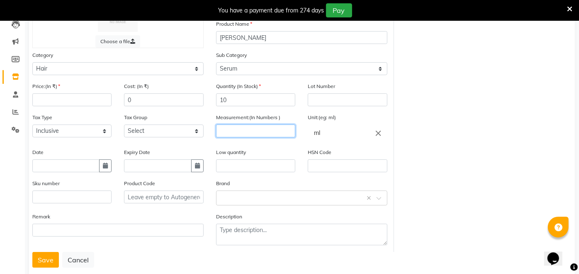
scroll to position [96, 0]
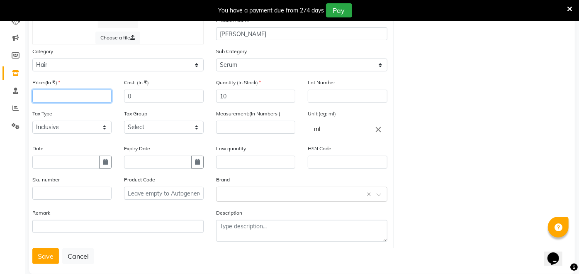
click at [79, 100] on input "number" at bounding box center [71, 96] width 79 height 13
type input "1299"
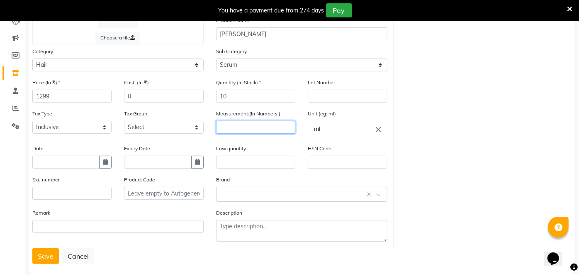
click at [268, 126] on input "number" at bounding box center [255, 127] width 79 height 13
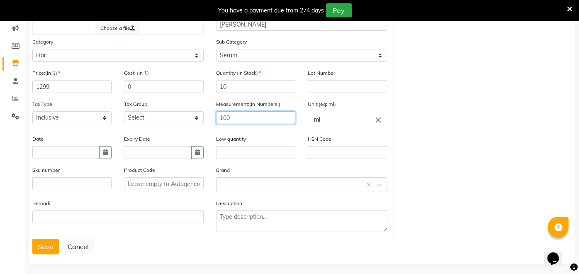
scroll to position [110, 0]
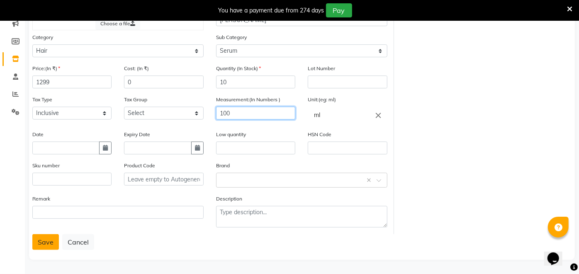
type input "100"
click at [46, 243] on button "Save" at bounding box center [45, 242] width 27 height 16
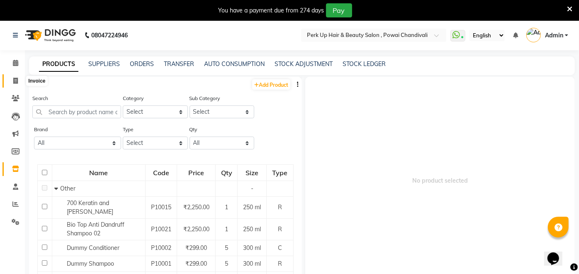
click at [11, 80] on span at bounding box center [15, 81] width 15 height 10
select select "service"
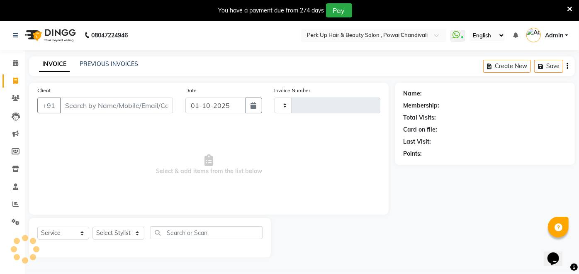
type input "1991"
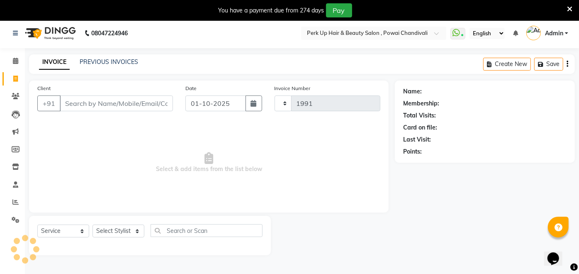
select select "5131"
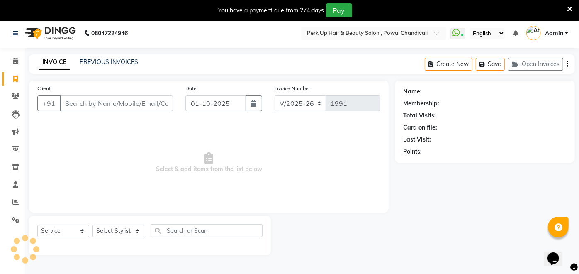
scroll to position [20, 0]
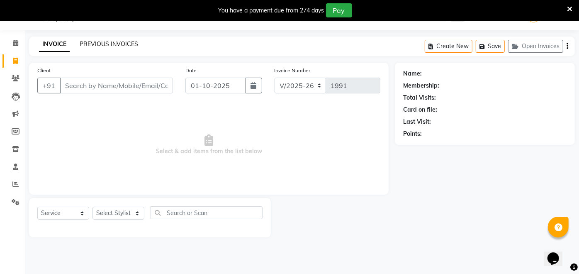
click at [115, 44] on link "PREVIOUS INVOICES" at bounding box center [109, 43] width 58 height 7
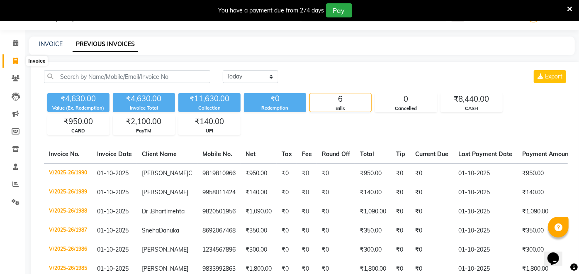
click at [18, 58] on span at bounding box center [15, 61] width 15 height 10
select select "service"
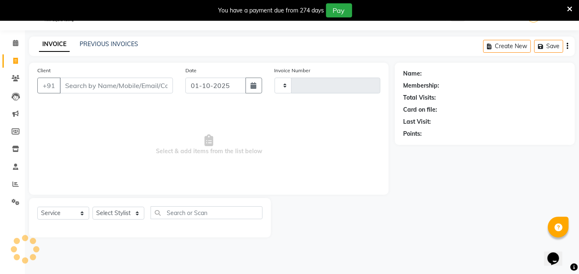
type input "1991"
select select "5131"
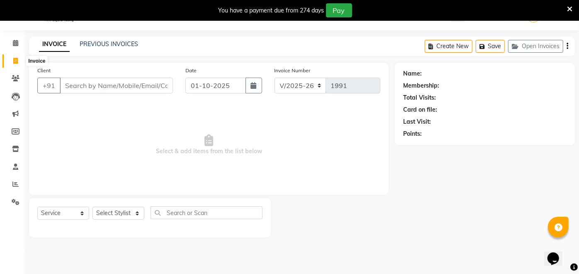
click at [15, 58] on icon at bounding box center [15, 61] width 5 height 6
select select "service"
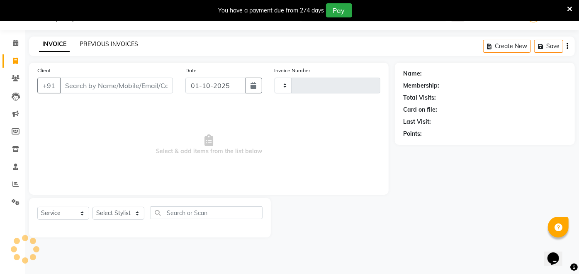
type input "1991"
select select "5131"
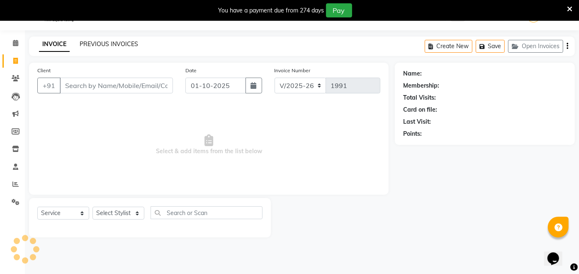
click at [102, 42] on link "PREVIOUS INVOICES" at bounding box center [109, 43] width 58 height 7
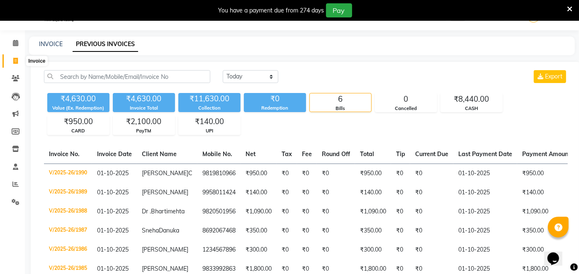
click at [19, 60] on span at bounding box center [15, 61] width 15 height 10
select select "5131"
select select "service"
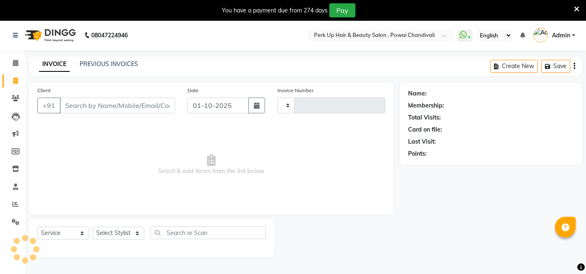
select select "service"
type input "1991"
select select "5131"
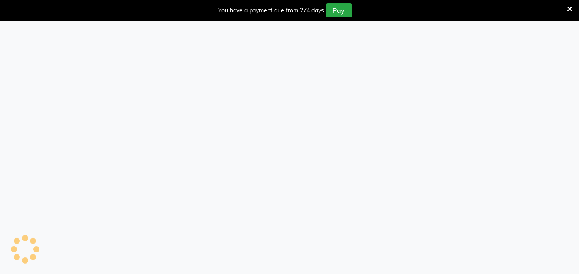
select select "5131"
select select "service"
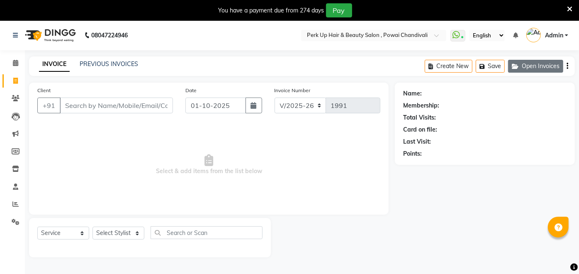
click at [541, 67] on button "Open Invoices" at bounding box center [535, 66] width 55 height 13
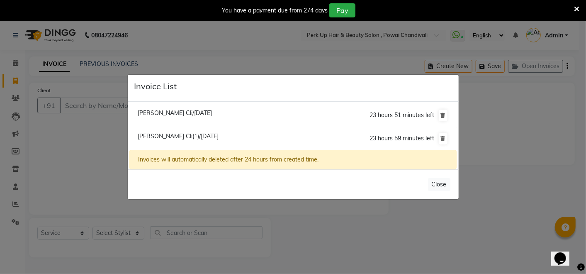
click at [177, 130] on li "[PERSON_NAME] Cli(1)/[DATE] 23 hours 59 minutes left" at bounding box center [292, 138] width 327 height 23
click at [178, 136] on span "[PERSON_NAME] Cli(1)/[DATE]" at bounding box center [178, 135] width 81 height 7
type input "9930304055"
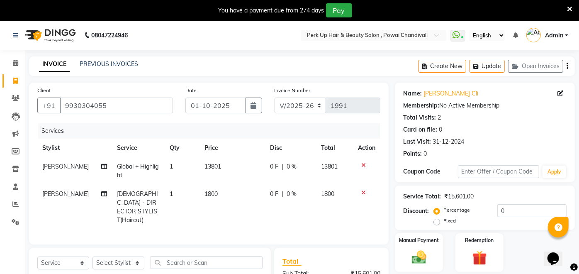
scroll to position [89, 0]
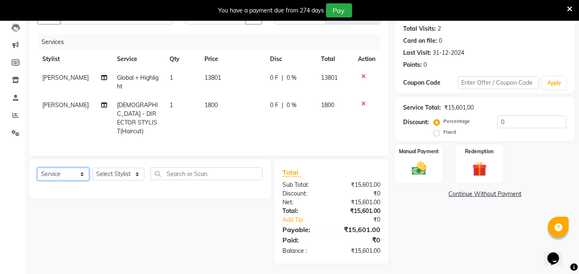
click at [67, 172] on select "Select Service Product Membership Package Voucher Prepaid Gift Card" at bounding box center [63, 173] width 52 height 13
click at [37, 167] on select "Select Service Product Membership Package Voucher Prepaid Gift Card" at bounding box center [63, 173] width 52 height 13
click at [120, 171] on select "Select Stylist [PERSON_NAME] danish [PERSON_NAME] [PERSON_NAME] [PERSON_NAME] […" at bounding box center [118, 173] width 52 height 13
click at [71, 175] on select "Select Service Product Membership Package Voucher Prepaid Gift Card" at bounding box center [63, 173] width 52 height 13
select select "product"
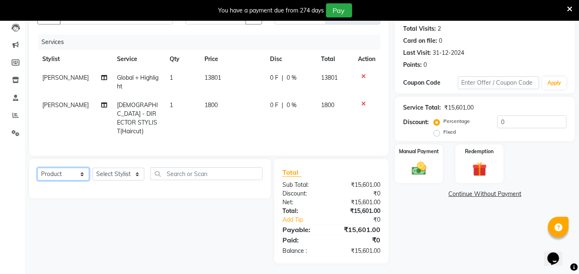
click at [37, 167] on select "Select Service Product Membership Package Voucher Prepaid Gift Card" at bounding box center [63, 173] width 52 height 13
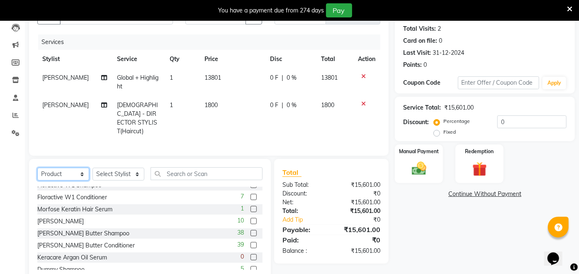
scroll to position [80, 0]
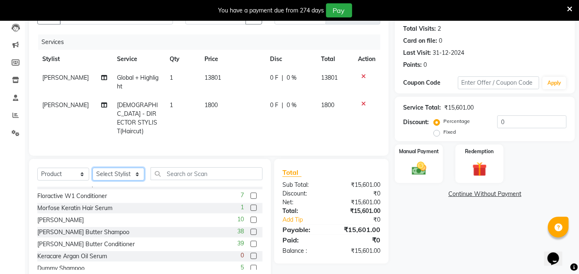
click at [108, 173] on select "Select Stylist [PERSON_NAME] danish [PERSON_NAME] [PERSON_NAME] [PERSON_NAME] […" at bounding box center [118, 173] width 52 height 13
select select "32896"
click at [92, 167] on select "Select Stylist [PERSON_NAME] danish [PERSON_NAME] [PERSON_NAME] [PERSON_NAME] […" at bounding box center [118, 173] width 52 height 13
click at [250, 218] on label at bounding box center [253, 219] width 6 height 6
click at [250, 218] on input "checkbox" at bounding box center [252, 219] width 5 height 5
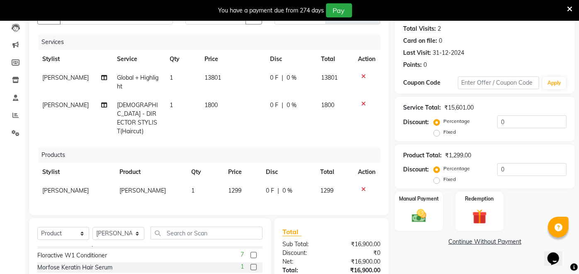
checkbox input "false"
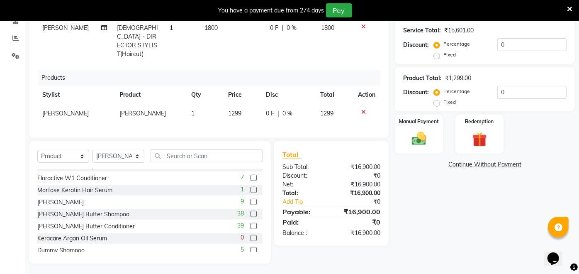
scroll to position [0, 0]
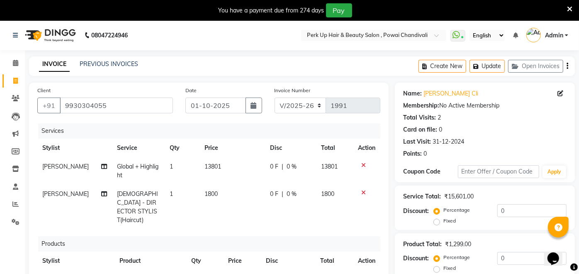
click at [286, 192] on span "0 %" at bounding box center [291, 193] width 10 height 9
select select "32894"
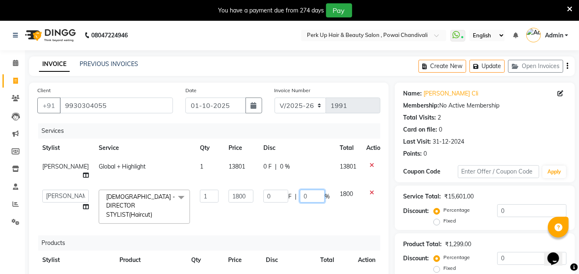
drag, startPoint x: 297, startPoint y: 194, endPoint x: 287, endPoint y: 199, distance: 11.2
click at [287, 199] on div "0 F | 0 %" at bounding box center [296, 195] width 66 height 13
type input "50"
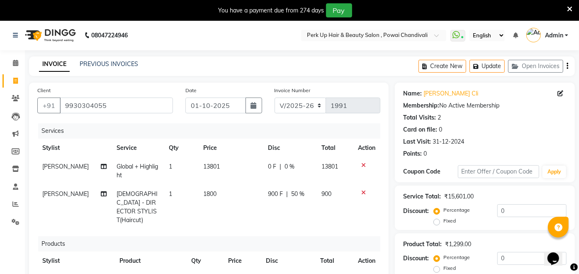
click at [294, 219] on div "Services Stylist Service Qty Price Disc Total Action [PERSON_NAME] Global + Hig…" at bounding box center [208, 209] width 343 height 172
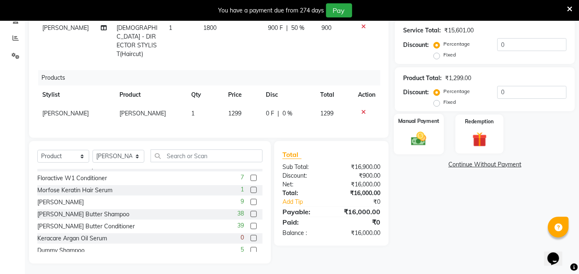
click at [425, 133] on img at bounding box center [419, 138] width 24 height 17
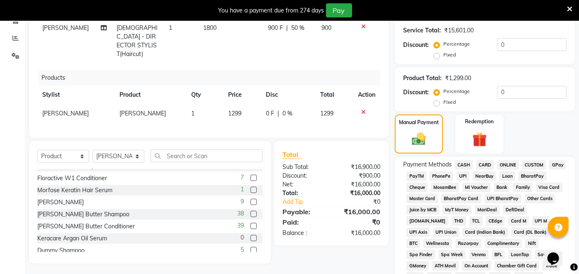
click at [490, 164] on span "CARD" at bounding box center [485, 165] width 18 height 10
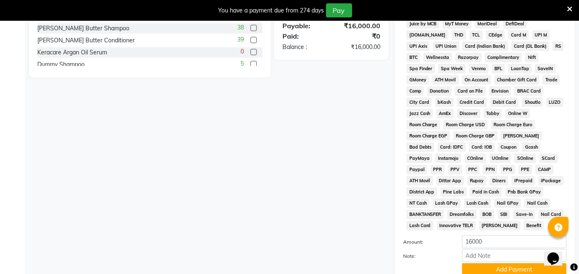
scroll to position [408, 0]
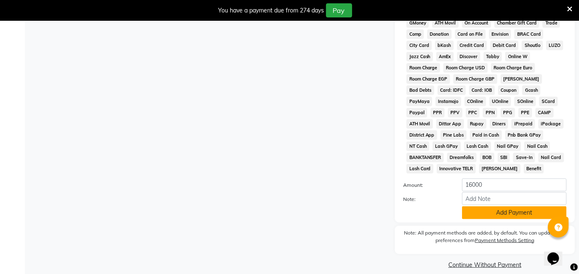
click at [527, 206] on button "Add Payment" at bounding box center [514, 212] width 104 height 13
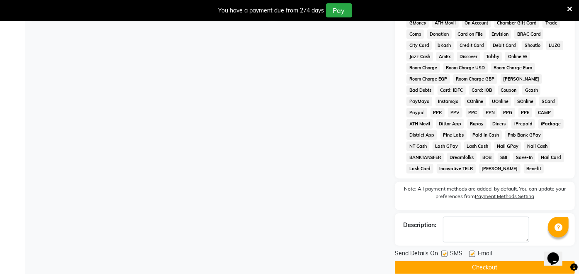
click at [472, 249] on div "Email" at bounding box center [483, 254] width 29 height 10
click at [444, 250] on label at bounding box center [444, 253] width 6 height 6
click at [444, 251] on input "checkbox" at bounding box center [443, 253] width 5 height 5
checkbox input "false"
click at [471, 250] on label at bounding box center [472, 253] width 6 height 6
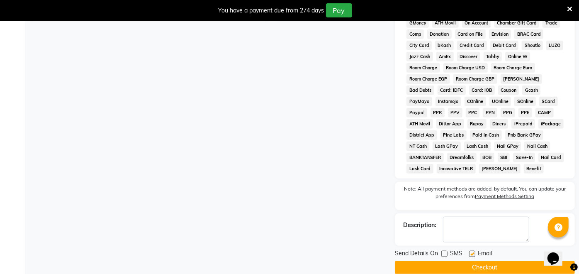
click at [471, 251] on input "checkbox" at bounding box center [471, 253] width 5 height 5
checkbox input "false"
click at [474, 261] on button "Checkout" at bounding box center [485, 267] width 180 height 13
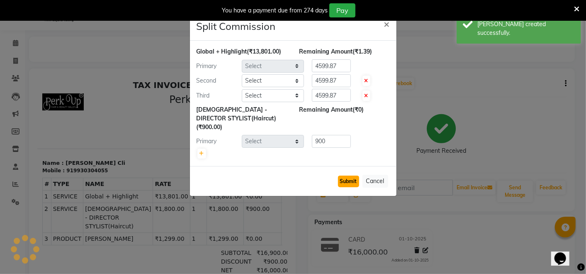
click at [344, 175] on button "Submit" at bounding box center [348, 181] width 21 height 12
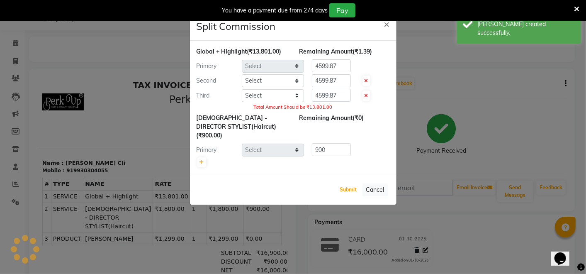
select select "32894"
select select "32897"
select select "32903"
select select "32894"
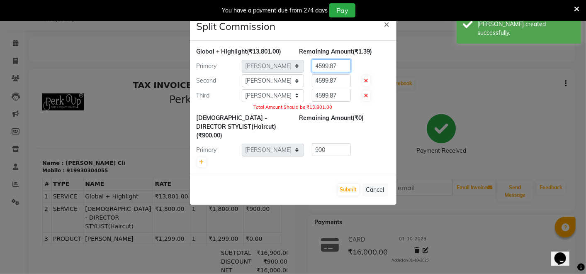
drag, startPoint x: 344, startPoint y: 65, endPoint x: 308, endPoint y: 68, distance: 36.2
click at [308, 68] on div "4599.87" at bounding box center [329, 65] width 51 height 13
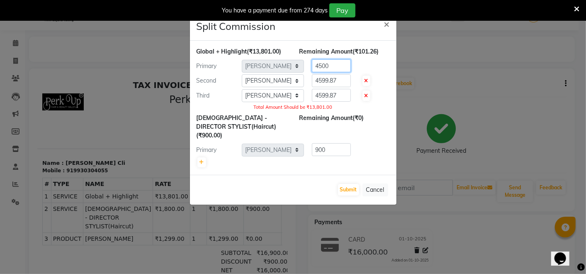
type input "4500"
click at [342, 84] on input "4599.87" at bounding box center [331, 80] width 39 height 13
drag, startPoint x: 344, startPoint y: 81, endPoint x: 311, endPoint y: 84, distance: 32.5
click at [312, 84] on input "4599.87" at bounding box center [331, 80] width 39 height 13
type input "5000"
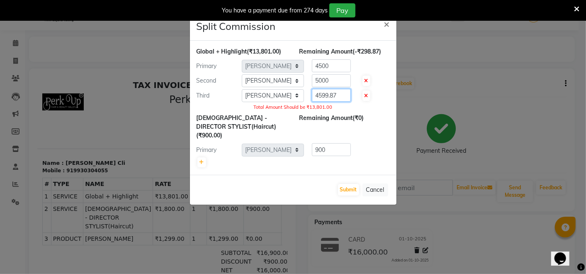
click at [341, 93] on input "4599.87" at bounding box center [331, 95] width 39 height 13
type input "4"
type input "5000"
drag, startPoint x: 336, startPoint y: 63, endPoint x: 310, endPoint y: 68, distance: 27.1
click at [310, 68] on div "4500" at bounding box center [329, 65] width 51 height 13
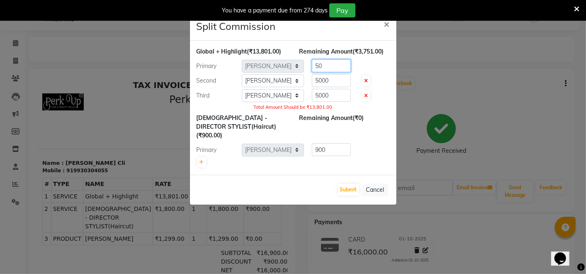
type input "5"
type input "3801"
click at [350, 184] on button "Submit" at bounding box center [348, 190] width 21 height 12
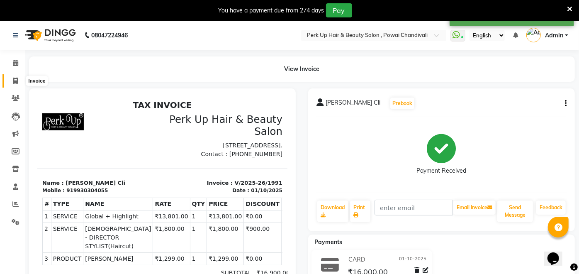
click at [13, 81] on icon at bounding box center [15, 81] width 5 height 6
select select "service"
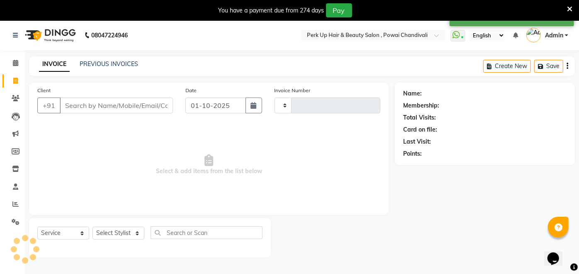
type input "1992"
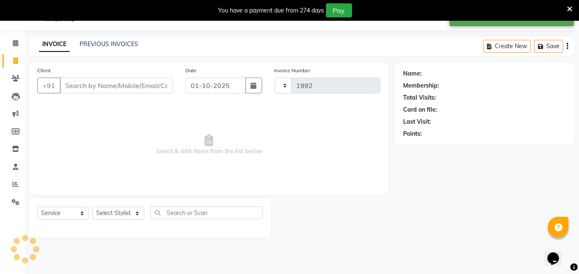
select select "5131"
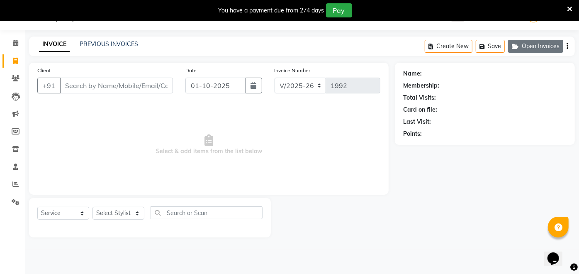
click at [531, 51] on button "Open Invoices" at bounding box center [535, 46] width 55 height 13
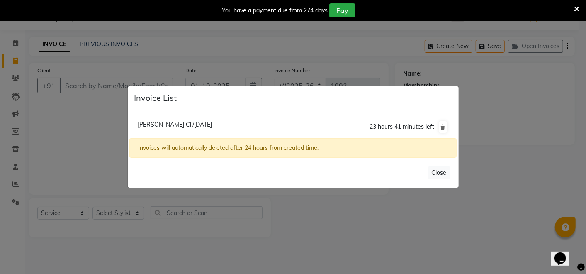
click at [199, 128] on span "[PERSON_NAME] Cli/[DATE]" at bounding box center [175, 124] width 74 height 7
type input "9930304055"
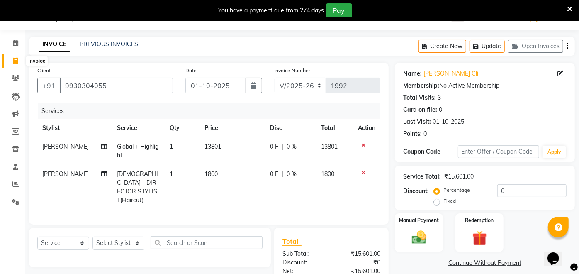
click at [9, 60] on span at bounding box center [15, 61] width 15 height 10
select select "service"
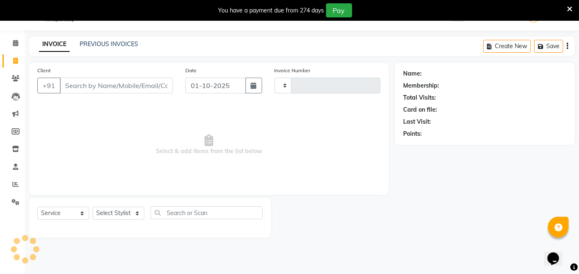
type input "1992"
select select "5131"
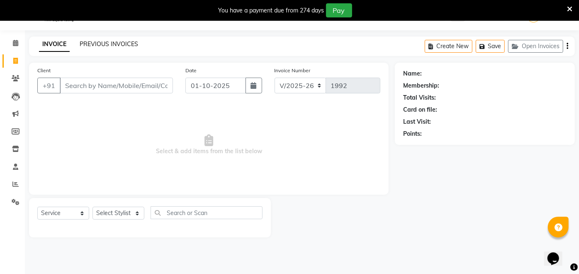
click at [87, 44] on link "PREVIOUS INVOICES" at bounding box center [109, 43] width 58 height 7
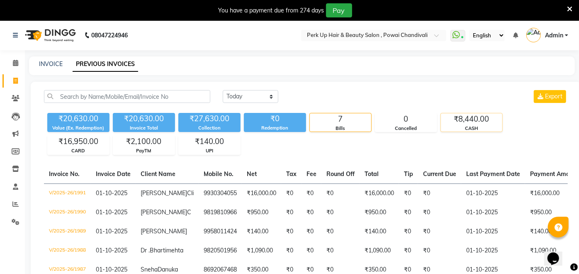
click at [471, 125] on div "CASH" at bounding box center [471, 128] width 61 height 7
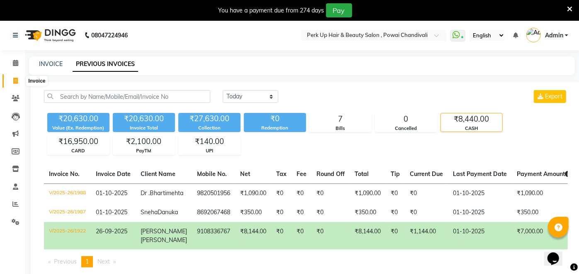
click at [17, 81] on icon at bounding box center [15, 81] width 5 height 6
select select "service"
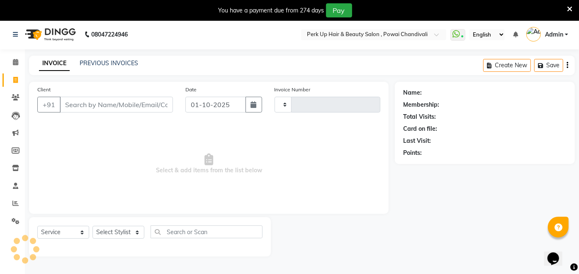
type input "1992"
select select "5131"
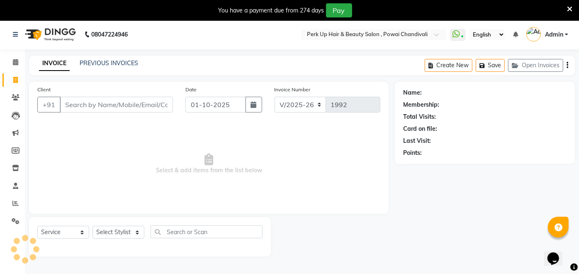
scroll to position [20, 0]
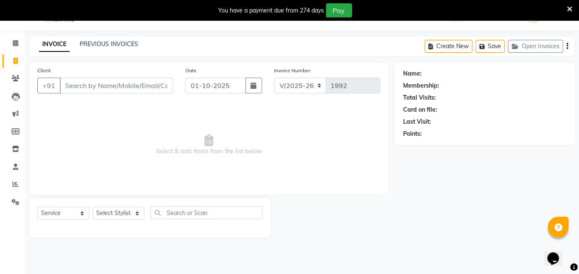
click at [120, 84] on input "Client" at bounding box center [116, 86] width 113 height 16
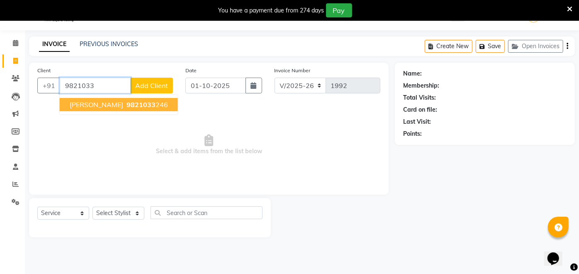
click at [147, 104] on span "9821033" at bounding box center [140, 104] width 29 height 8
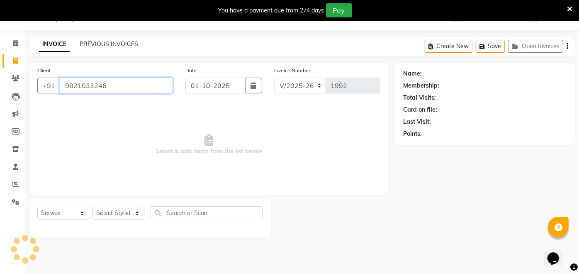
type input "9821033246"
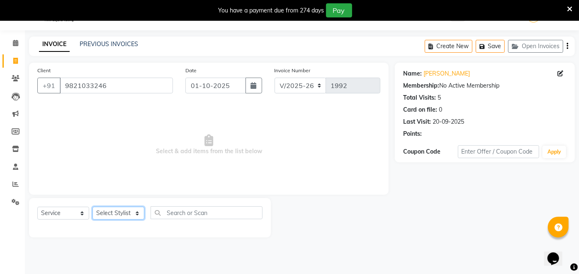
click at [121, 212] on select "Select Stylist [PERSON_NAME] danish [PERSON_NAME] [PERSON_NAME] [PERSON_NAME] […" at bounding box center [118, 212] width 52 height 13
select select "32895"
click at [92, 206] on select "Select Stylist [PERSON_NAME] danish [PERSON_NAME] [PERSON_NAME] [PERSON_NAME] […" at bounding box center [118, 212] width 52 height 13
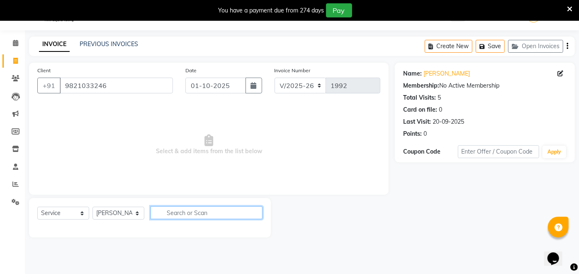
click at [197, 207] on input "text" at bounding box center [206, 212] width 112 height 13
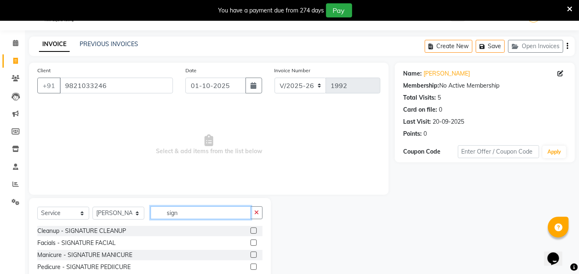
type input "sign"
click at [255, 240] on label at bounding box center [253, 242] width 6 height 6
click at [255, 240] on input "checkbox" at bounding box center [252, 242] width 5 height 5
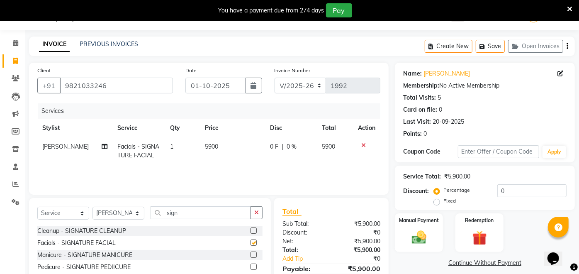
checkbox input "false"
click at [275, 146] on span "0 F" at bounding box center [274, 146] width 8 height 9
select select "32895"
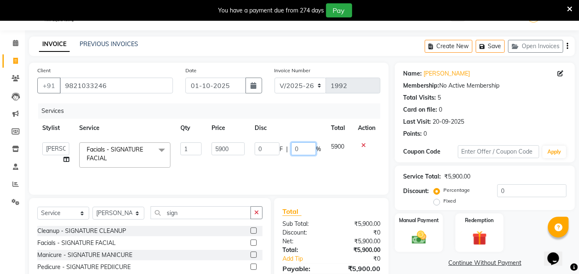
drag, startPoint x: 306, startPoint y: 150, endPoint x: 286, endPoint y: 153, distance: 20.1
click at [286, 153] on div "0 F | 0 %" at bounding box center [288, 148] width 66 height 13
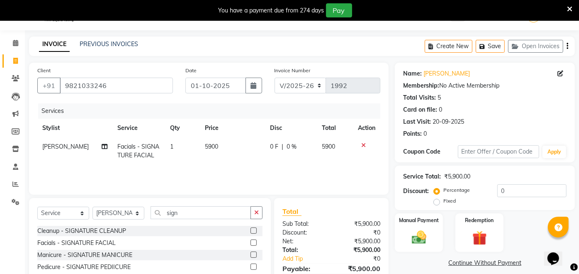
click at [270, 145] on span "0 F" at bounding box center [274, 146] width 8 height 9
select select "32895"
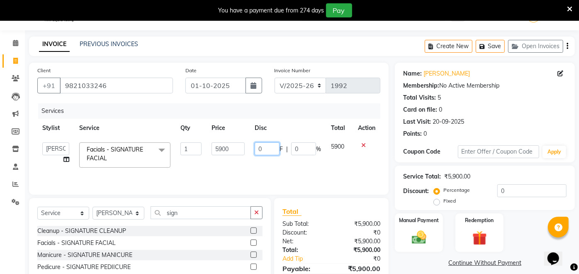
drag, startPoint x: 267, startPoint y: 149, endPoint x: 253, endPoint y: 150, distance: 14.5
click at [253, 150] on td "0 F | 0 %" at bounding box center [288, 154] width 76 height 35
type input "900"
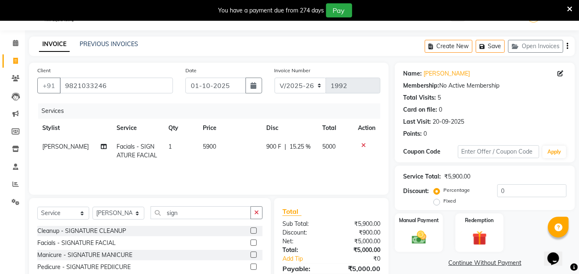
click at [253, 162] on tr "[PERSON_NAME] Facials - SIGNATURE FACIAL 1 5900 900 F | 15.25 % 5000" at bounding box center [208, 150] width 343 height 27
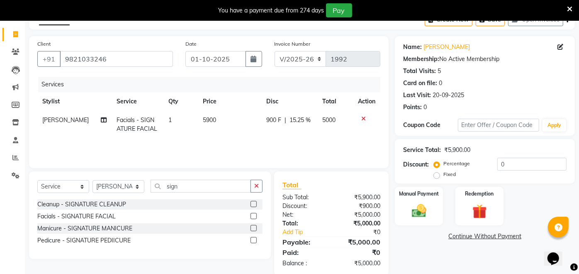
scroll to position [60, 0]
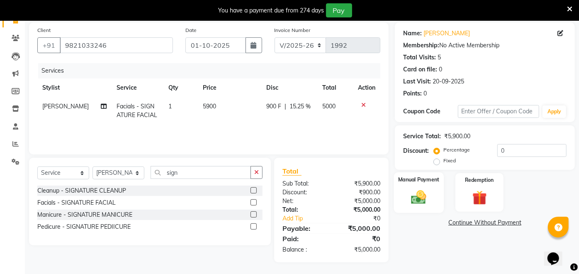
click at [431, 189] on img at bounding box center [419, 196] width 24 height 17
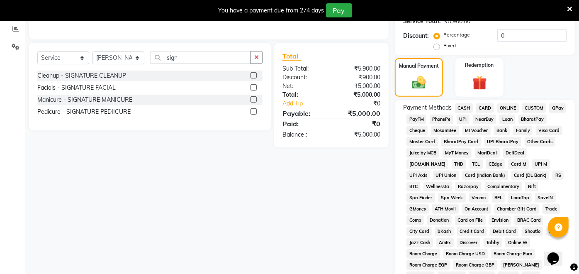
scroll to position [179, 0]
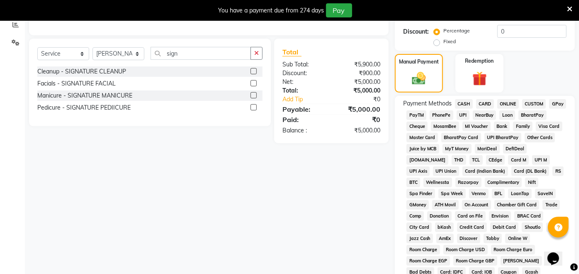
click at [459, 102] on span "CASH" at bounding box center [464, 104] width 18 height 10
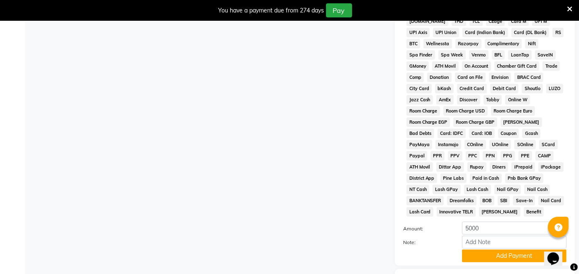
scroll to position [361, 0]
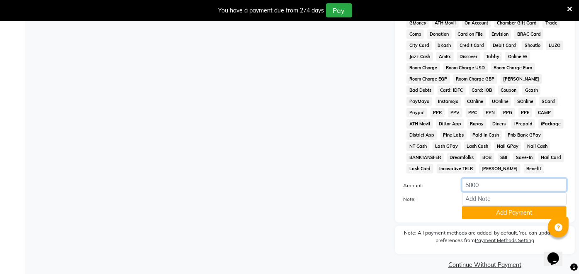
drag, startPoint x: 490, startPoint y: 175, endPoint x: 442, endPoint y: 173, distance: 48.5
click at [442, 178] on div "Amount: 5000" at bounding box center [485, 185] width 176 height 14
type input "4000"
click at [507, 206] on button "Add Payment" at bounding box center [514, 212] width 104 height 13
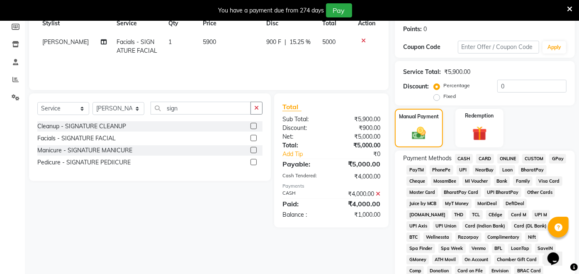
scroll to position [72, 0]
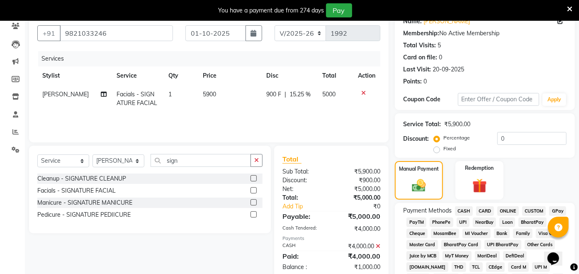
click at [418, 220] on span "PayTM" at bounding box center [416, 222] width 20 height 10
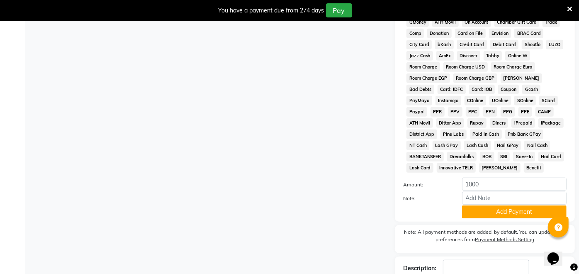
scroll to position [407, 0]
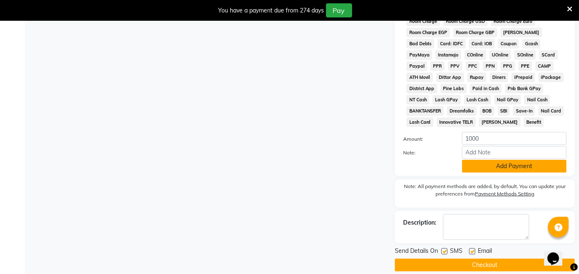
click at [520, 160] on button "Add Payment" at bounding box center [514, 166] width 104 height 13
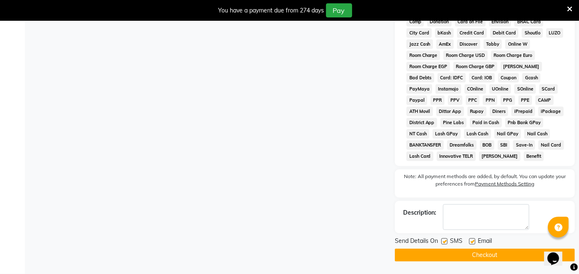
scroll to position [364, 0]
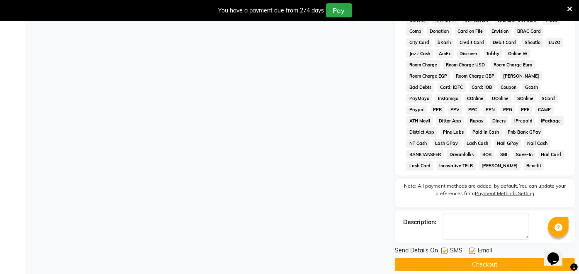
drag, startPoint x: 472, startPoint y: 240, endPoint x: 461, endPoint y: 241, distance: 10.4
click at [471, 248] on label at bounding box center [472, 251] width 6 height 6
click at [471, 248] on input "checkbox" at bounding box center [471, 250] width 5 height 5
checkbox input "false"
click at [443, 248] on label at bounding box center [444, 251] width 6 height 6
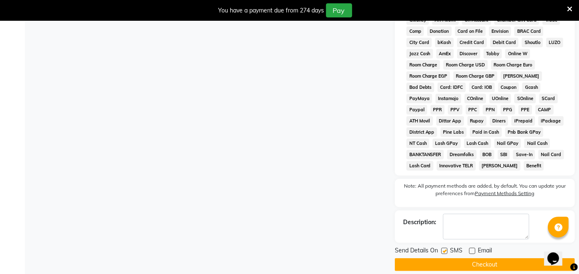
click at [443, 248] on input "checkbox" at bounding box center [443, 250] width 5 height 5
click at [445, 248] on label at bounding box center [444, 251] width 6 height 6
click at [445, 248] on input "checkbox" at bounding box center [443, 250] width 5 height 5
checkbox input "true"
click at [470, 248] on label at bounding box center [472, 251] width 6 height 6
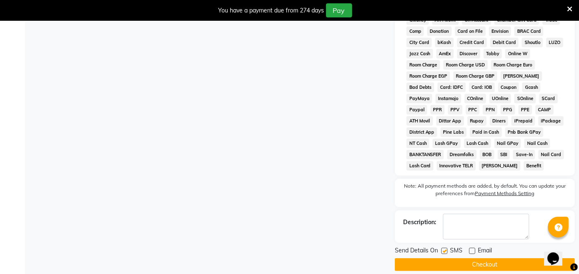
click at [470, 248] on input "checkbox" at bounding box center [471, 250] width 5 height 5
checkbox input "true"
click at [470, 258] on button "Checkout" at bounding box center [485, 264] width 180 height 13
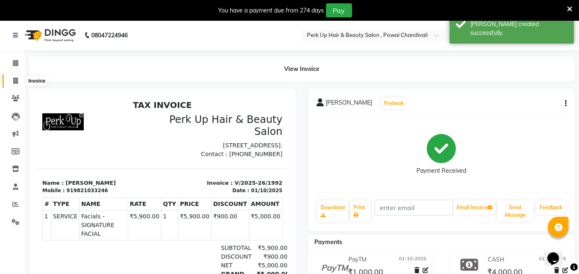
click at [14, 79] on icon at bounding box center [15, 81] width 5 height 6
select select "service"
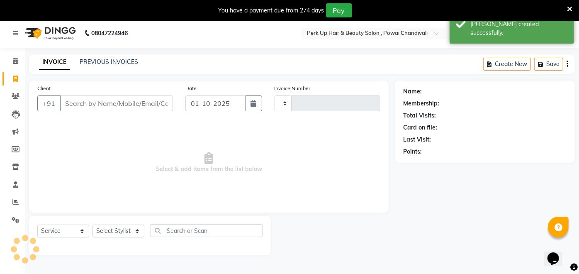
type input "1993"
select select "5131"
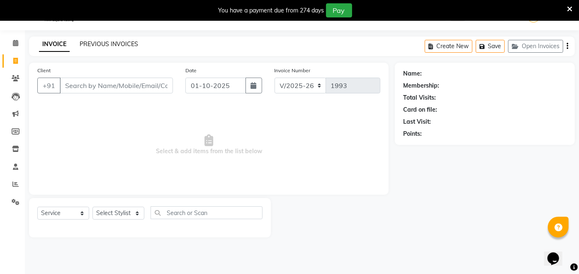
click at [117, 41] on link "PREVIOUS INVOICES" at bounding box center [109, 43] width 58 height 7
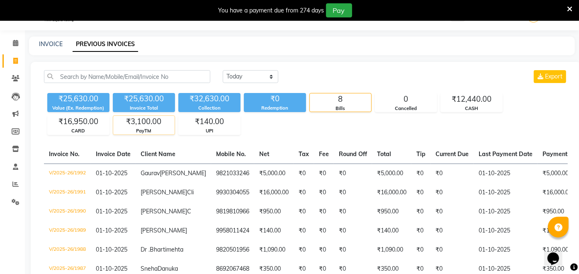
click at [155, 126] on div "₹3,100.00" at bounding box center [143, 122] width 61 height 12
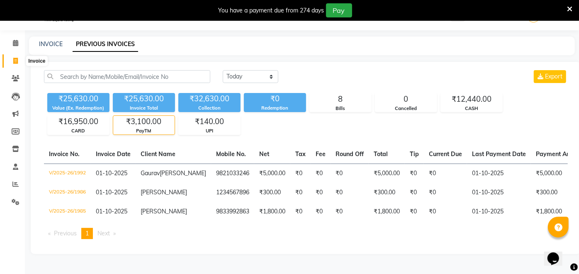
click at [16, 58] on icon at bounding box center [15, 61] width 5 height 6
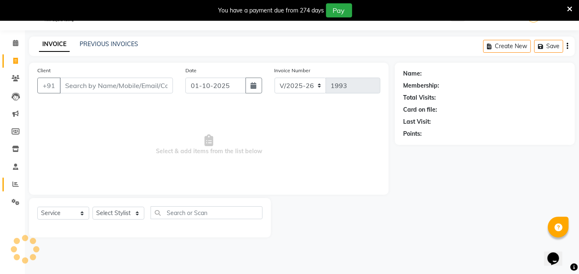
click at [11, 57] on span at bounding box center [15, 61] width 15 height 10
click at [17, 59] on icon at bounding box center [15, 61] width 5 height 6
click at [12, 61] on span at bounding box center [15, 61] width 15 height 10
click at [15, 80] on icon at bounding box center [16, 78] width 8 height 6
click at [15, 61] on icon at bounding box center [15, 61] width 5 height 6
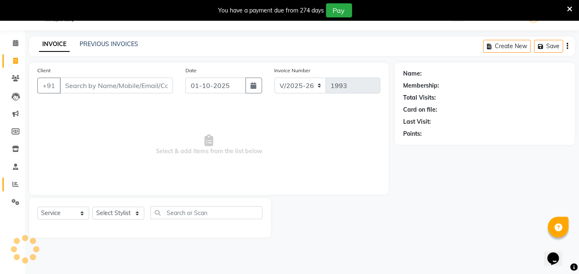
click at [19, 184] on span at bounding box center [15, 185] width 15 height 10
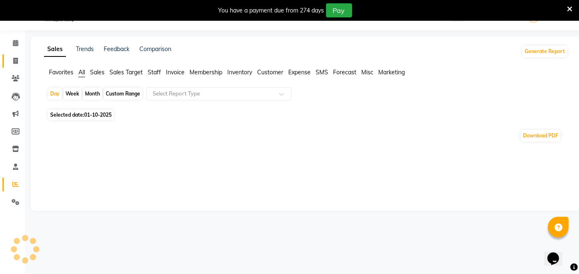
click at [13, 61] on icon at bounding box center [15, 61] width 5 height 6
select select "service"
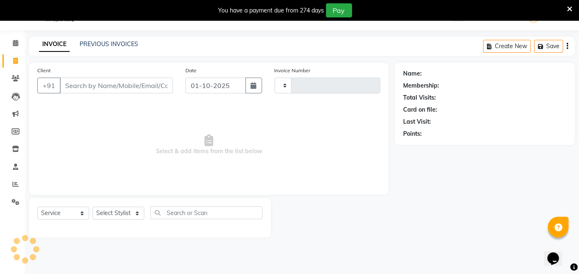
type input "1993"
select select "5131"
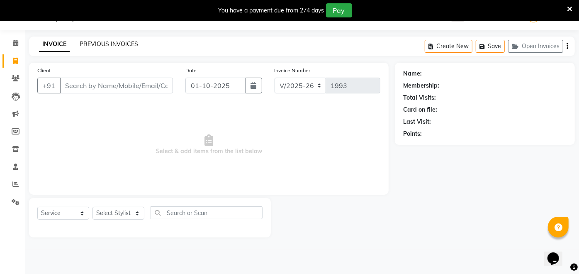
click at [123, 42] on link "PREVIOUS INVOICES" at bounding box center [109, 43] width 58 height 7
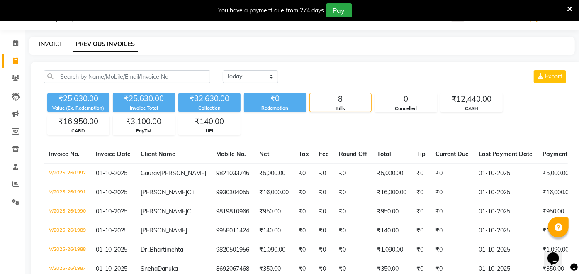
click at [46, 40] on link "INVOICE" at bounding box center [51, 43] width 24 height 7
select select "5131"
select select "service"
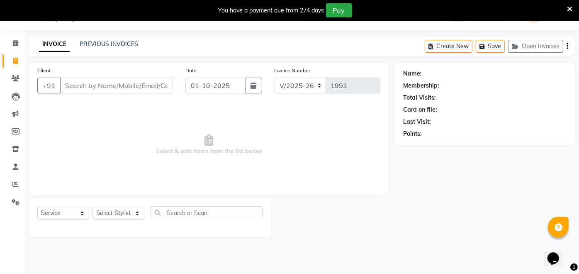
click at [77, 87] on input "Client" at bounding box center [116, 86] width 113 height 16
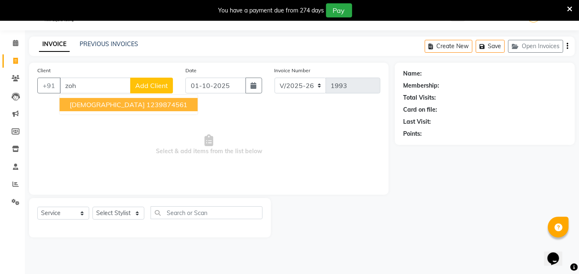
click at [85, 102] on span "[DEMOGRAPHIC_DATA]" at bounding box center [107, 104] width 75 height 8
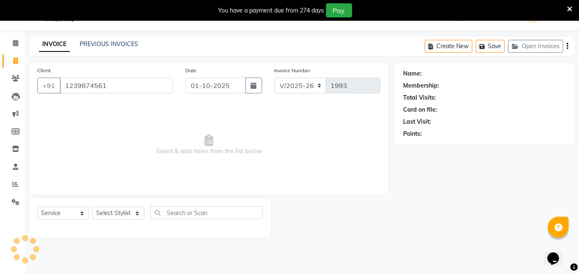
type input "1239874561"
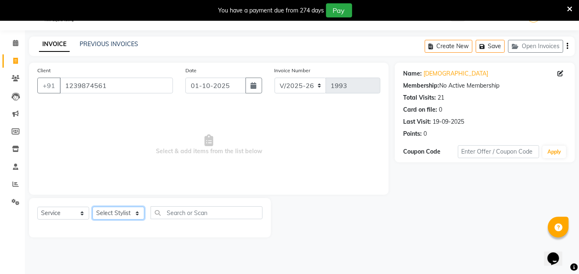
click at [112, 210] on select "Select Stylist [PERSON_NAME] danish [PERSON_NAME] [PERSON_NAME] [PERSON_NAME] […" at bounding box center [118, 212] width 52 height 13
